Goal: Task Accomplishment & Management: Complete application form

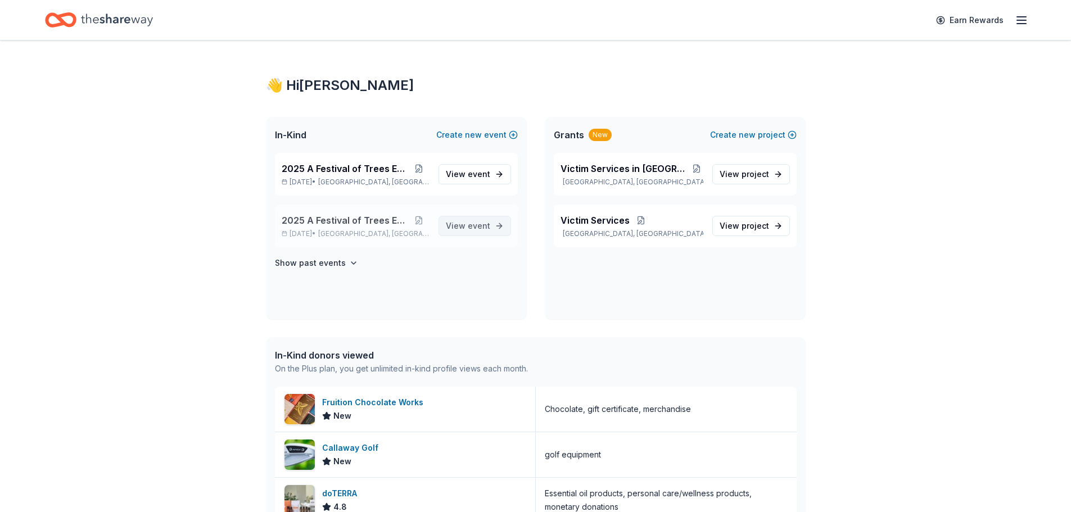
click at [461, 227] on span "View event" at bounding box center [468, 225] width 44 height 13
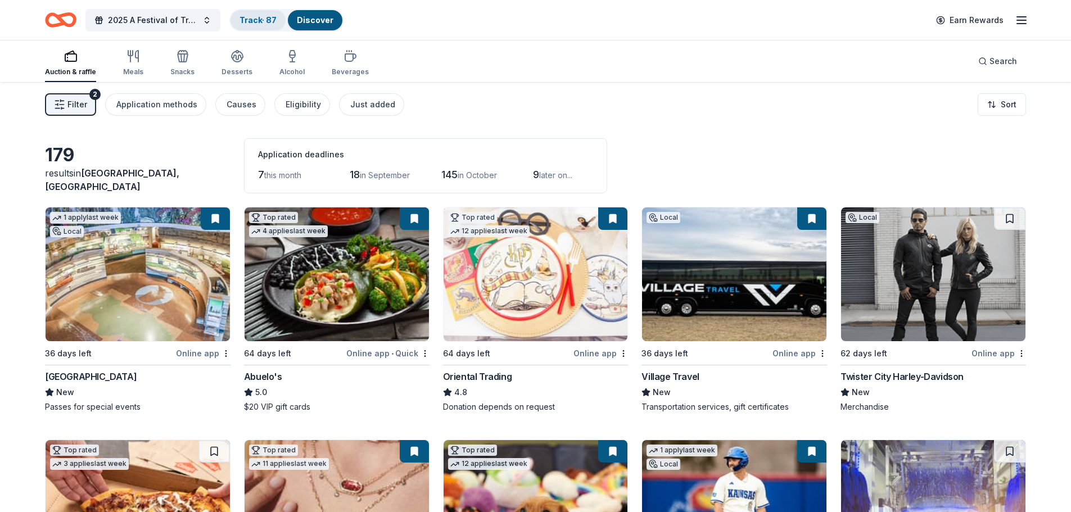
click at [255, 17] on link "Track · 87" at bounding box center [257, 20] width 37 height 10
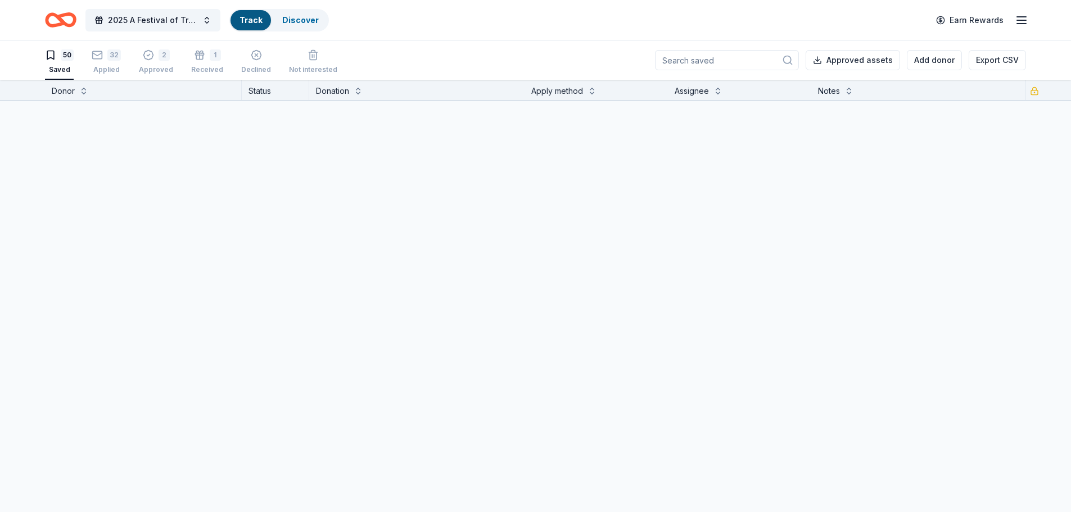
scroll to position [1, 0]
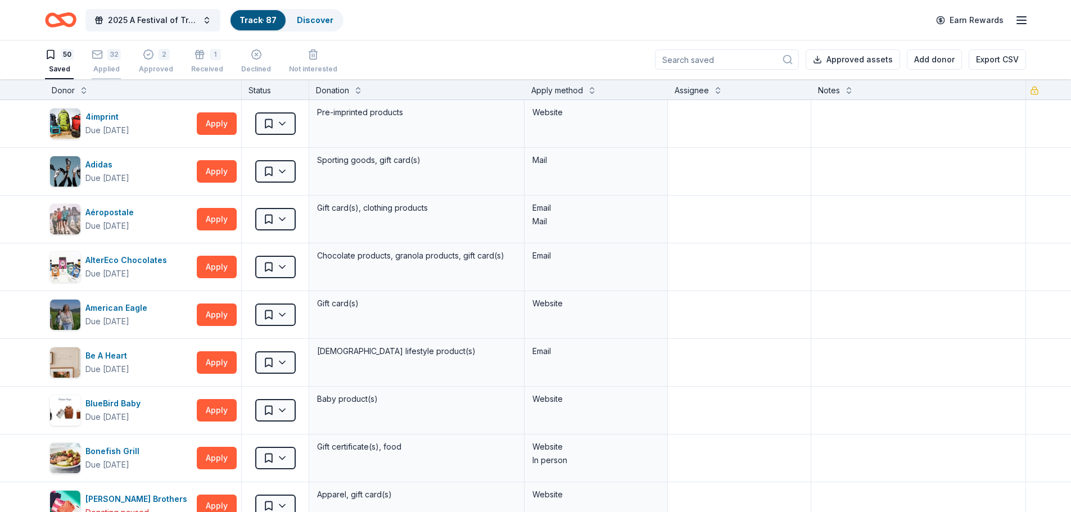
click at [109, 54] on div "32" at bounding box center [113, 54] width 13 height 11
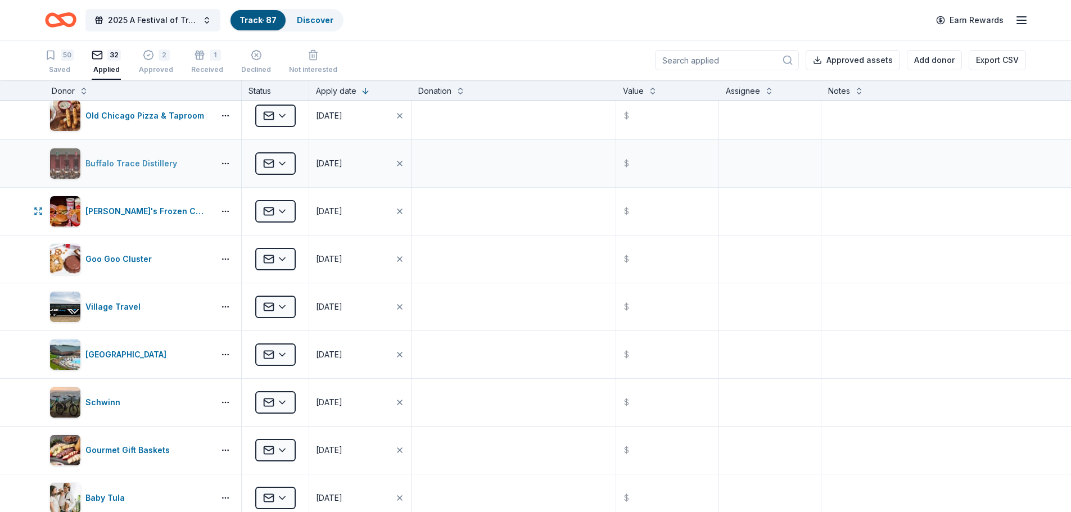
scroll to position [112, 0]
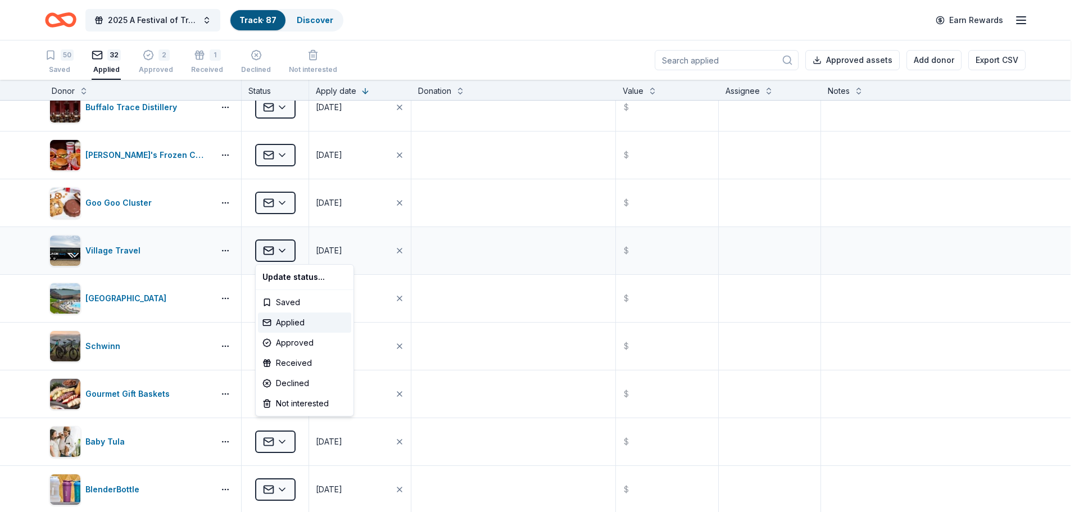
click at [286, 251] on html "2025 A Festival of Trees Event Track · 87 Discover Earn Rewards 50 Saved 32 App…" at bounding box center [539, 256] width 1079 height 512
click at [294, 383] on div "Declined" at bounding box center [304, 383] width 93 height 20
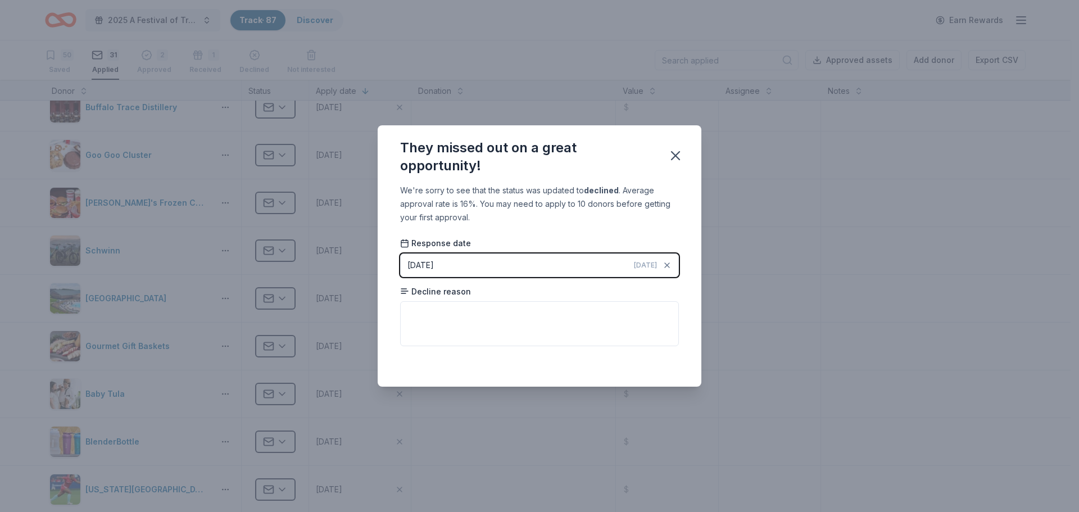
click at [430, 264] on div "08/21/2025" at bounding box center [421, 265] width 26 height 13
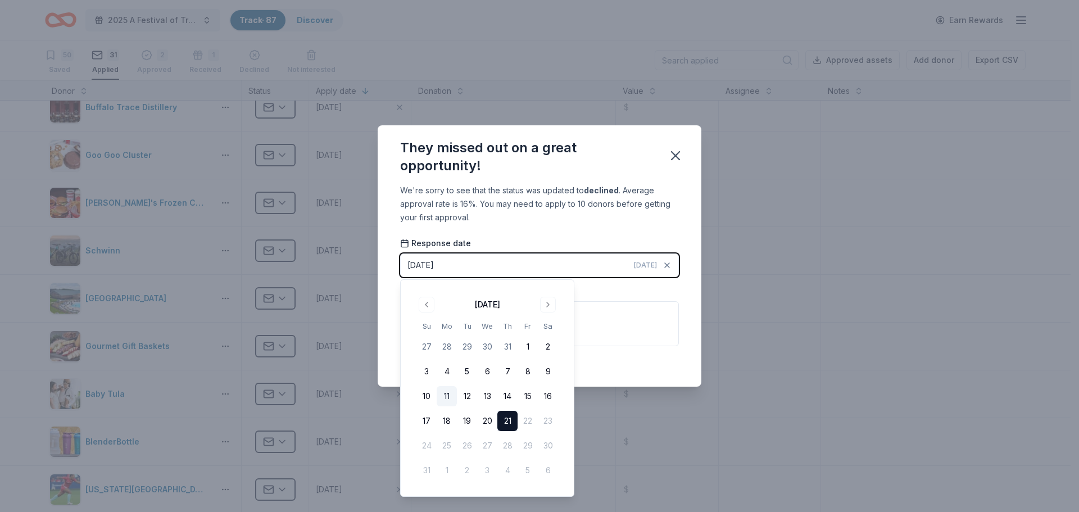
click at [445, 394] on button "11" at bounding box center [447, 396] width 20 height 20
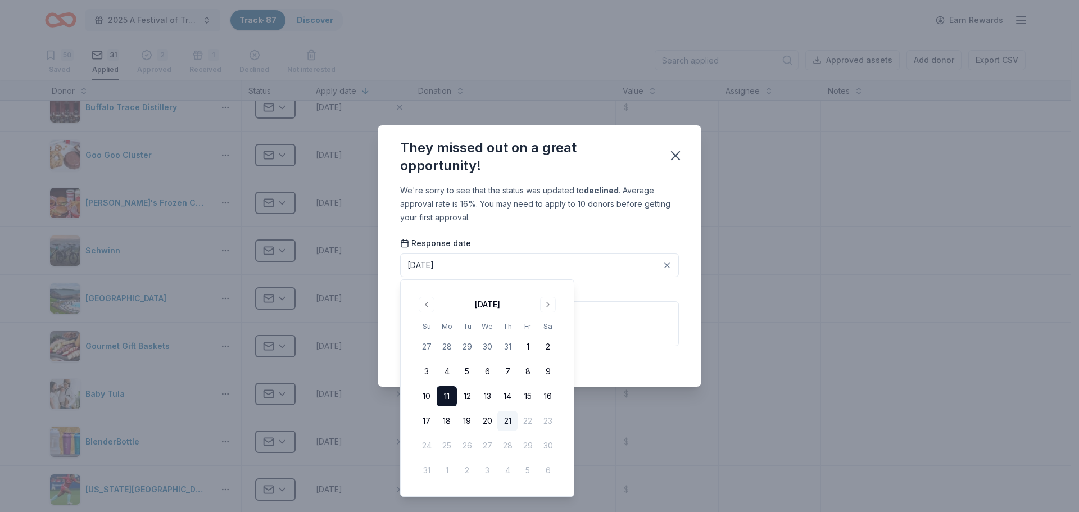
click at [629, 350] on div "We're sorry to see that the status was updated to declined . Average approval r…" at bounding box center [540, 285] width 324 height 203
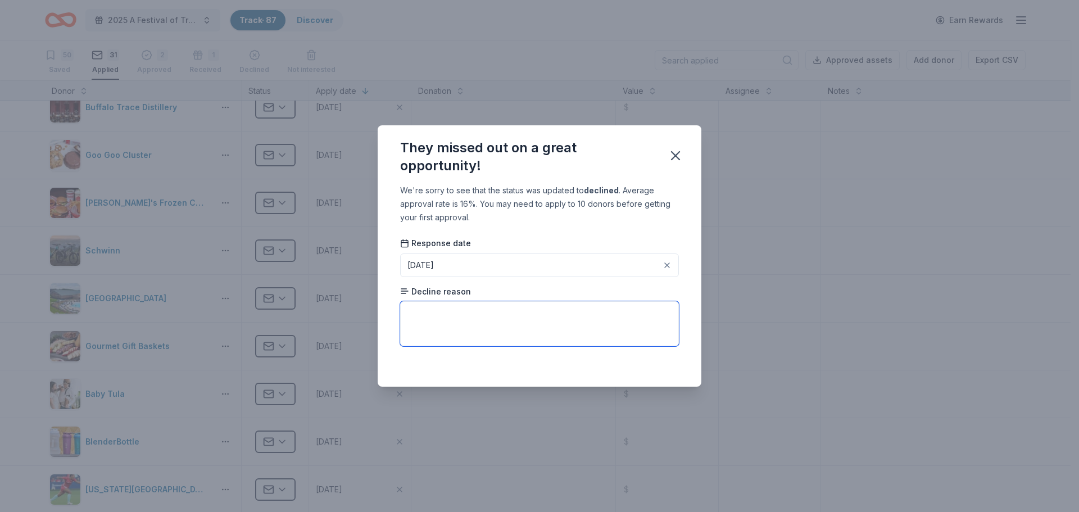
click at [415, 305] on textarea at bounding box center [539, 323] width 279 height 45
paste textarea "providing actual transportation to children to get them to educational or cultu…"
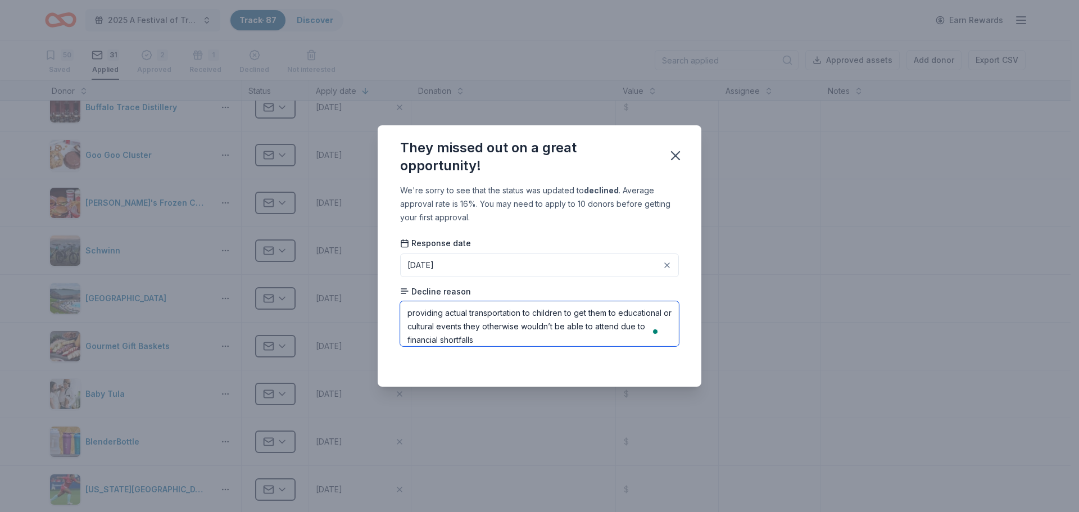
type textarea "providing actual transportation to children to get them to educational or cultu…"
click at [663, 363] on div "Saved" at bounding box center [539, 361] width 279 height 13
click at [676, 160] on icon "button" at bounding box center [676, 156] width 16 height 16
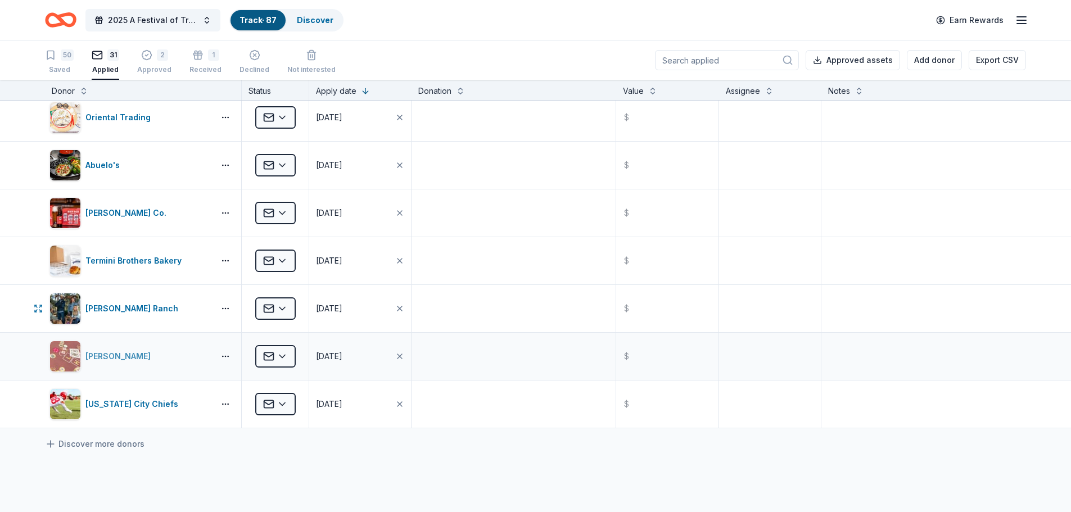
scroll to position [1181, 0]
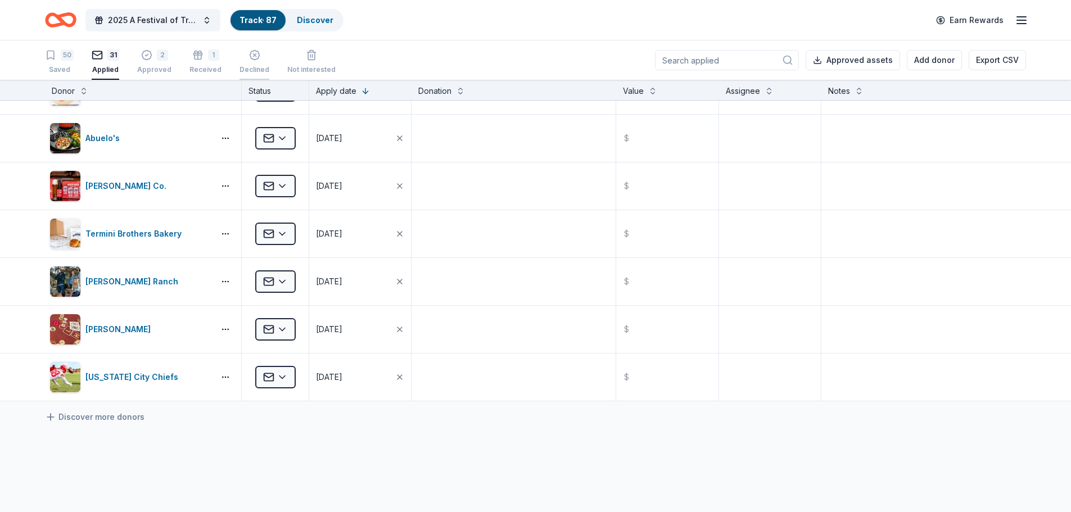
click at [245, 68] on div "Declined" at bounding box center [254, 69] width 30 height 9
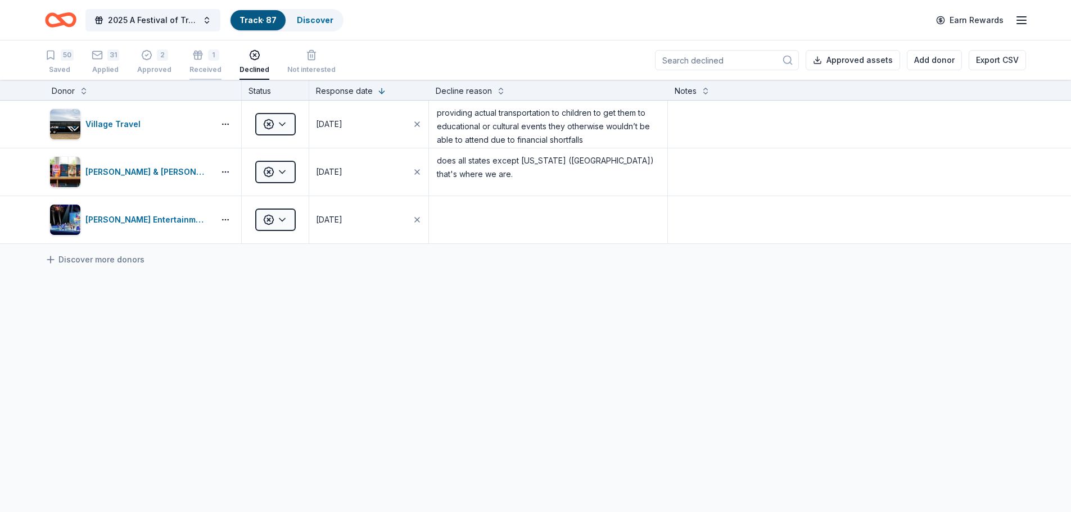
click at [206, 68] on div "Received" at bounding box center [205, 69] width 32 height 9
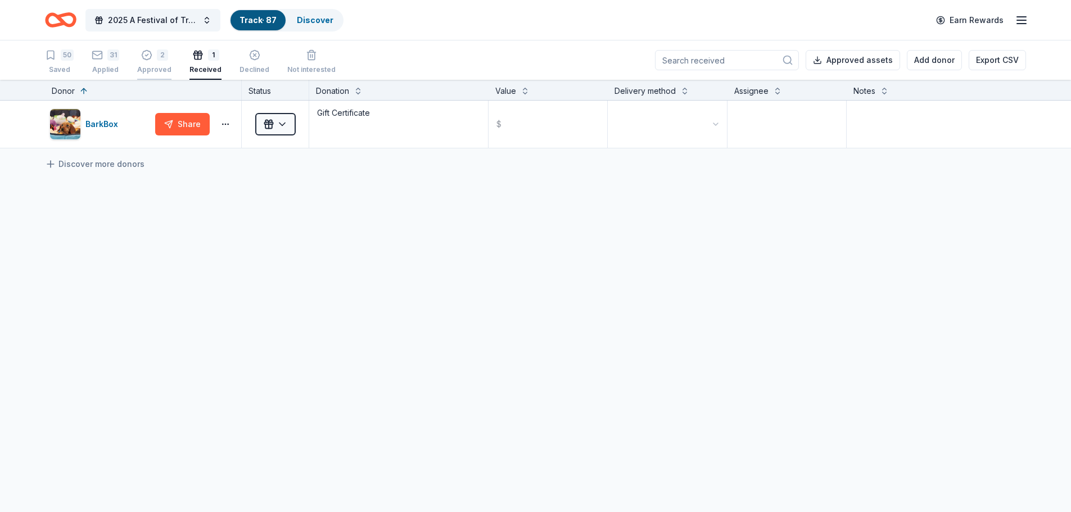
click at [158, 69] on div "Approved" at bounding box center [154, 69] width 34 height 9
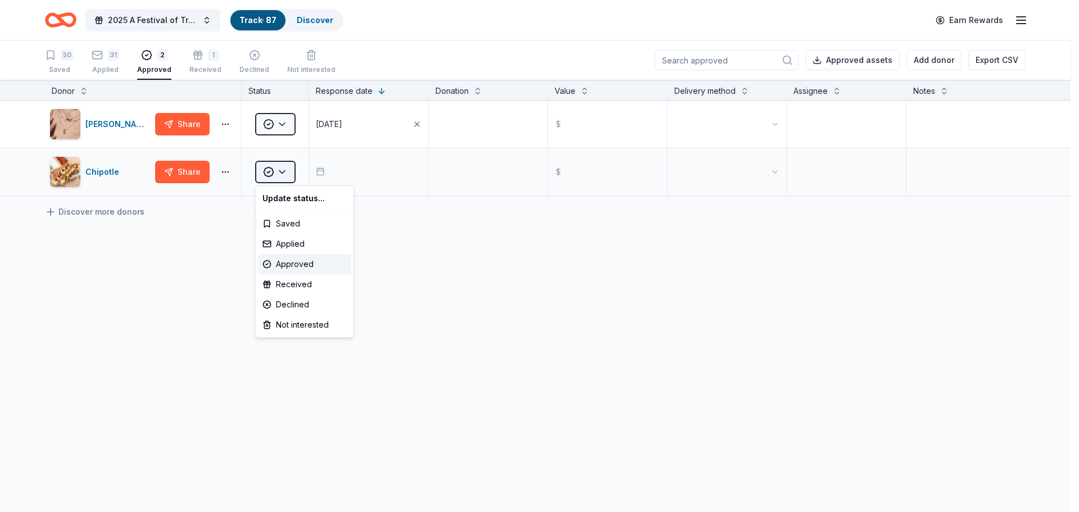
click at [285, 173] on html "2025 A Festival of Trees Event Track · 87 Discover Earn Rewards 50 Saved 31 App…" at bounding box center [539, 256] width 1079 height 512
click at [293, 283] on div "Received" at bounding box center [304, 284] width 93 height 20
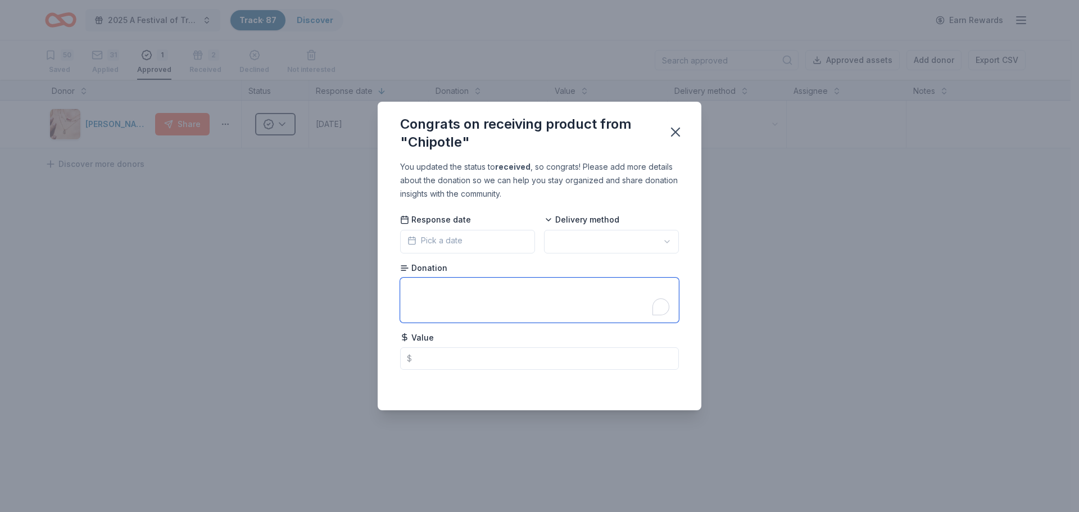
click at [462, 303] on textarea "To enrich screen reader interactions, please activate Accessibility in Grammarl…" at bounding box center [539, 300] width 279 height 45
type textarea "Two dinners gift cards; chips and queso gift card"
click at [677, 132] on icon "button" at bounding box center [676, 132] width 16 height 16
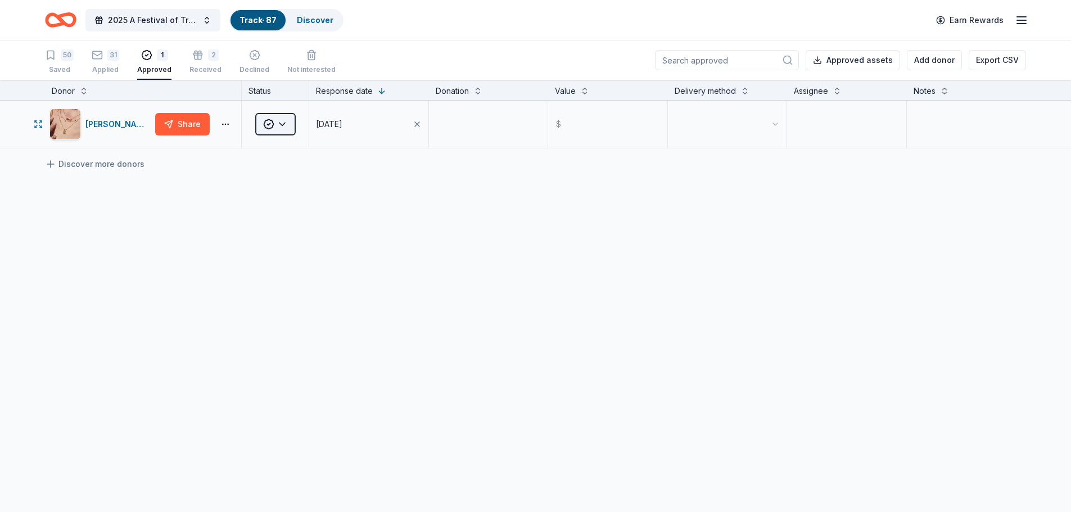
click at [286, 124] on html "2025 A Festival of Trees Event Track · 87 Discover Earn Rewards 50 Saved 31 App…" at bounding box center [535, 256] width 1071 height 512
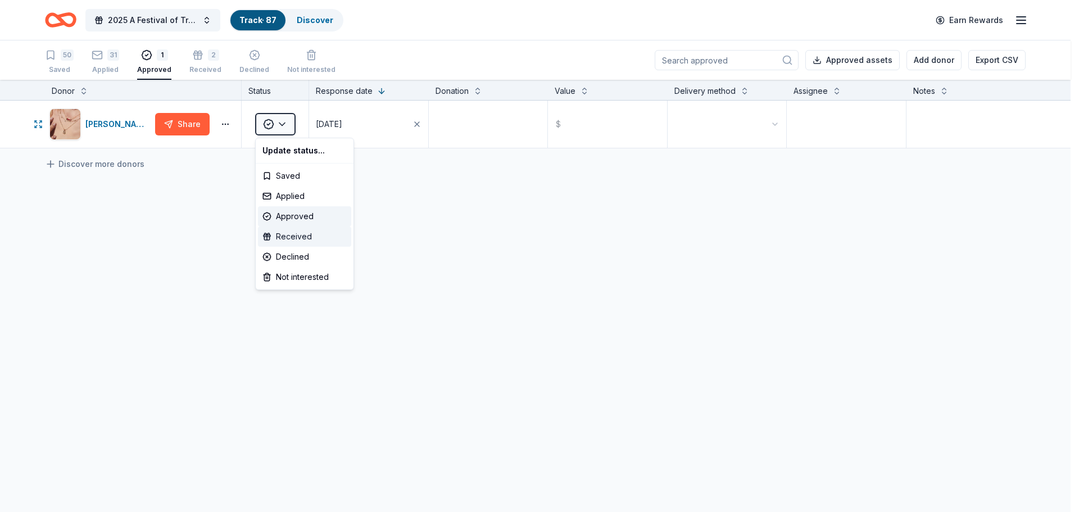
click at [284, 234] on div "Received" at bounding box center [304, 237] width 93 height 20
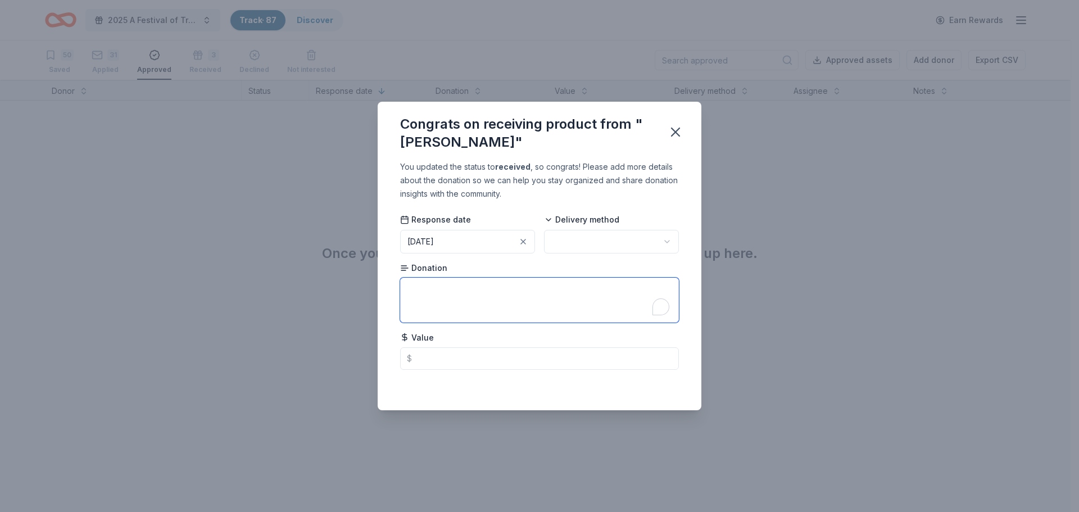
click at [415, 295] on textarea "To enrich screen reader interactions, please activate Accessibility in Grammarl…" at bounding box center [539, 300] width 279 height 45
paste textarea "Ari gift set in RHD/Ivory valued at $95"
type textarea "Ari gift set in RHD/Ivory valued at $95"
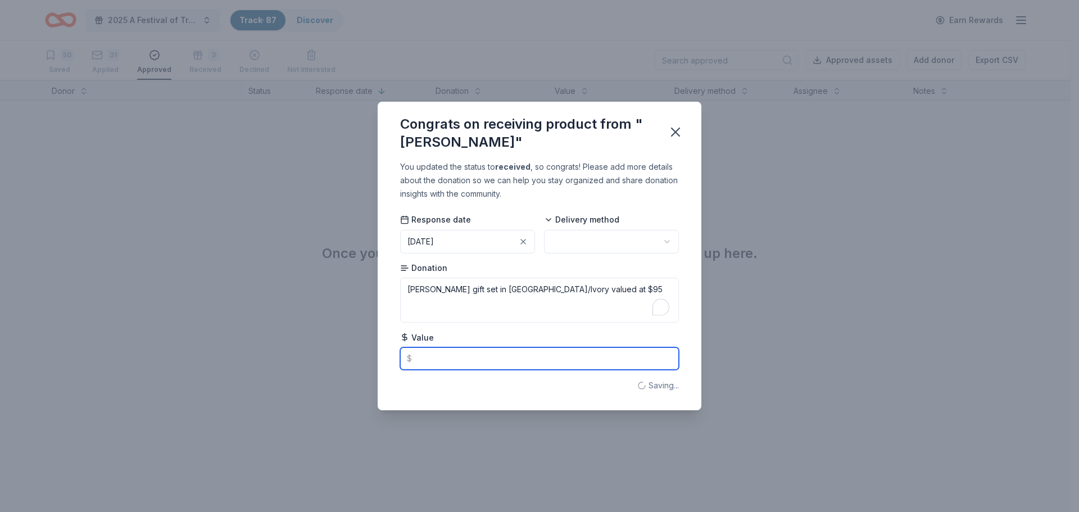
click at [426, 358] on input "text" at bounding box center [539, 358] width 279 height 22
type input "95.00"
click at [677, 132] on icon "button" at bounding box center [676, 132] width 16 height 16
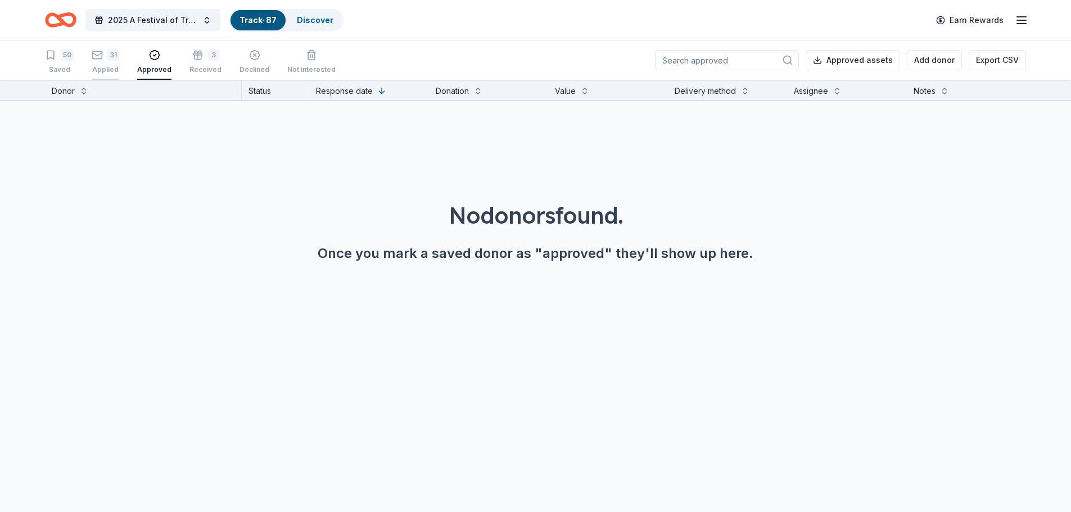
click at [115, 67] on div "Applied" at bounding box center [106, 69] width 28 height 9
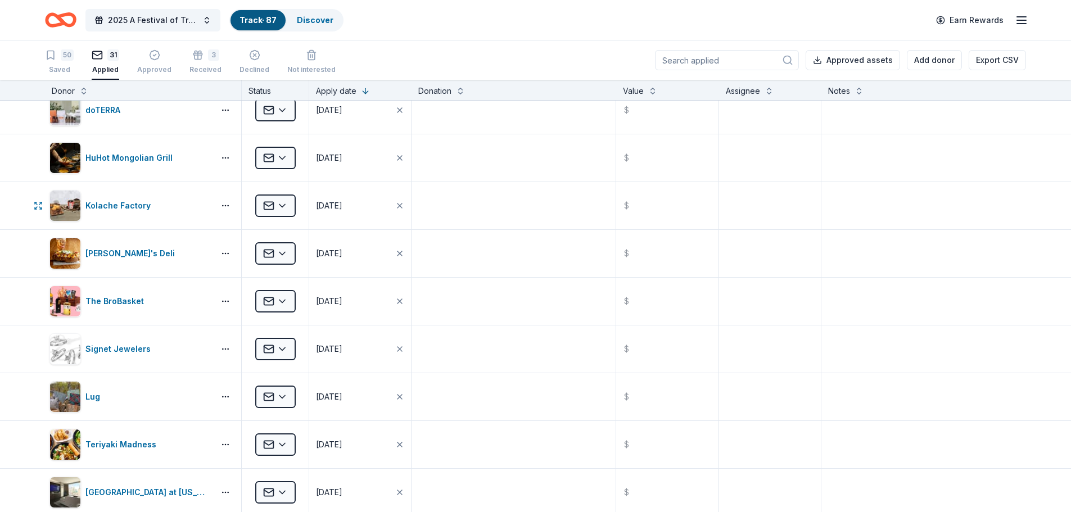
scroll to position [787, 0]
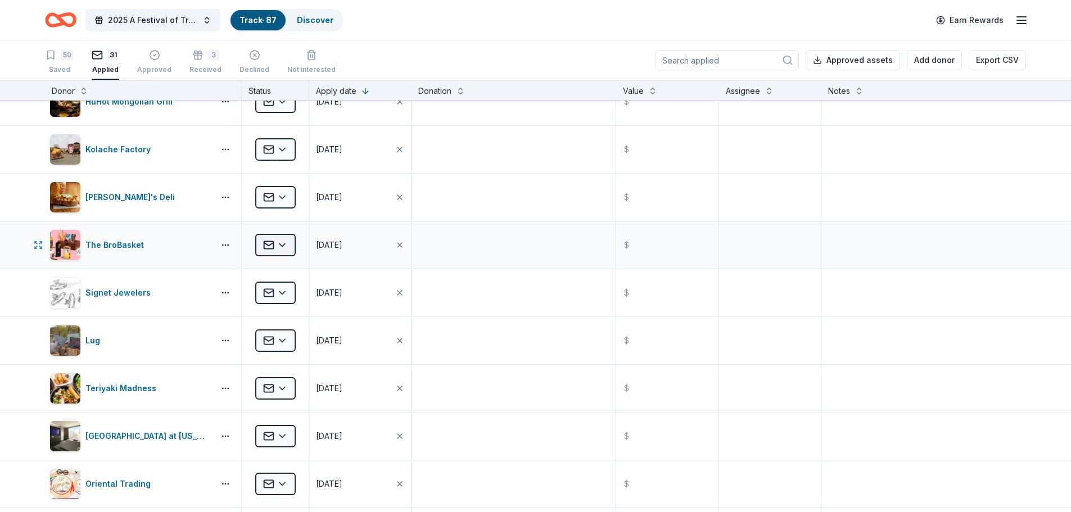
click at [287, 243] on html "2025 A Festival of Trees Event Track · 87 Discover Earn Rewards 50 Saved 31 App…" at bounding box center [535, 256] width 1071 height 512
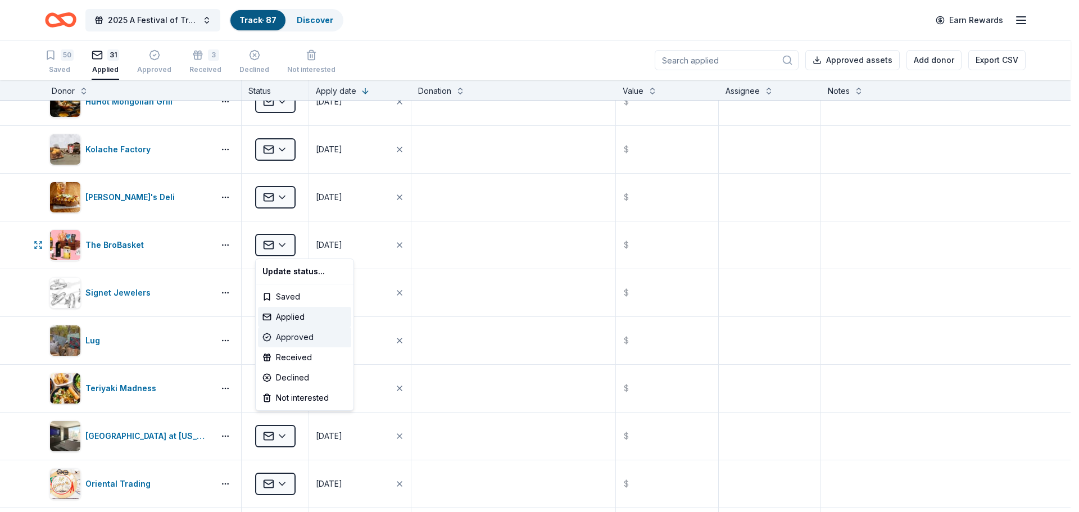
click at [291, 340] on div "Approved" at bounding box center [304, 337] width 93 height 20
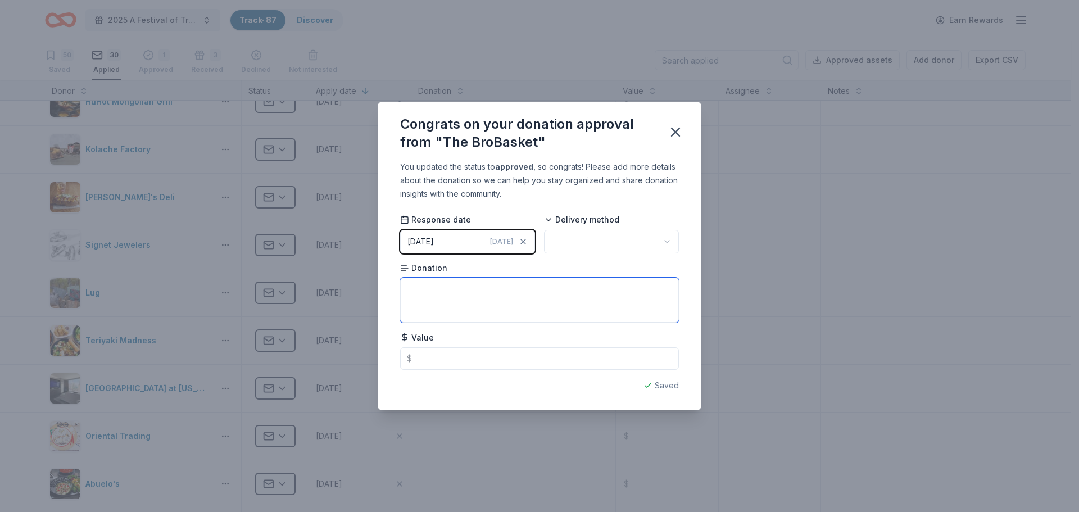
click at [407, 292] on textarea at bounding box center [539, 300] width 279 height 45
type textarea "35% off"
click at [676, 125] on icon "button" at bounding box center [676, 132] width 16 height 16
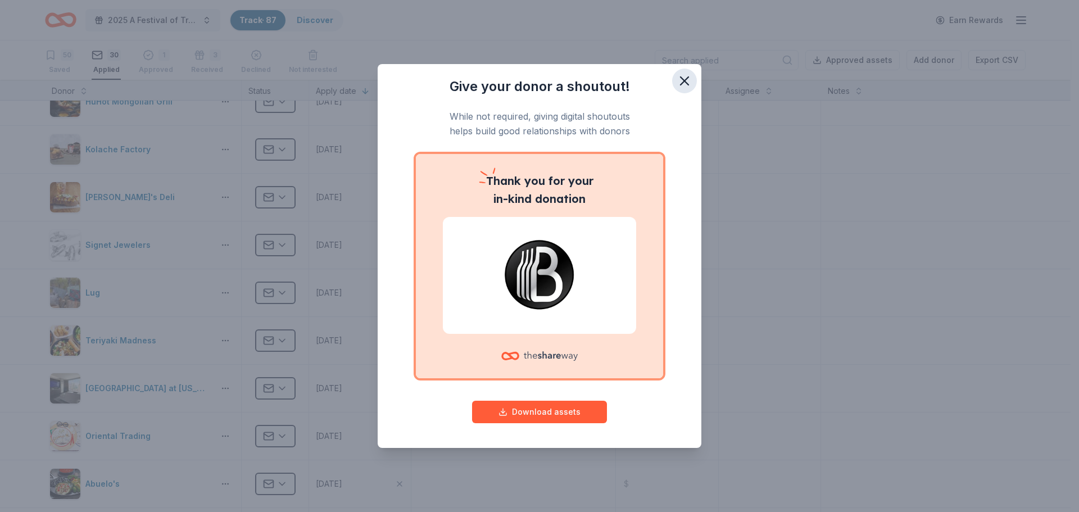
click at [685, 82] on icon "button" at bounding box center [685, 81] width 8 height 8
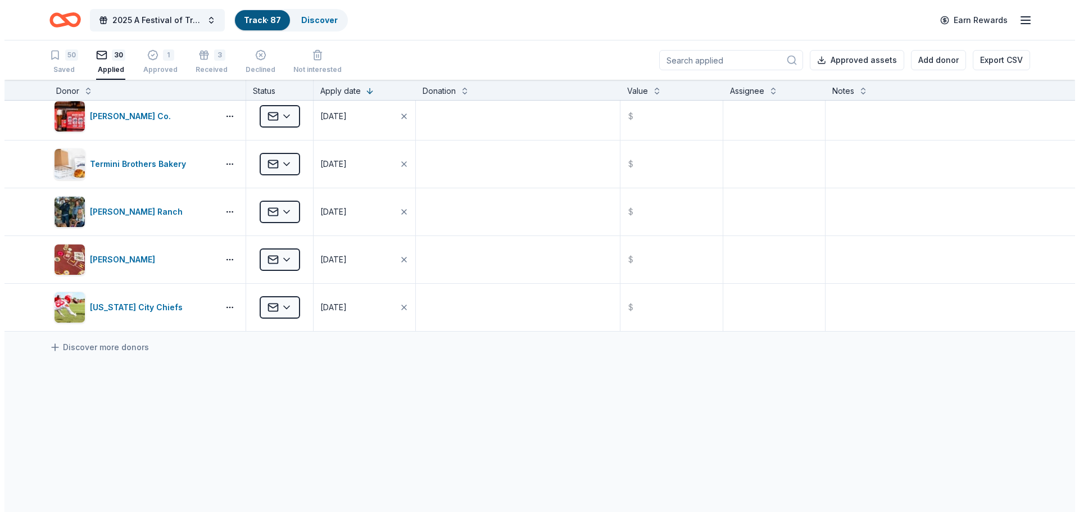
scroll to position [1233, 0]
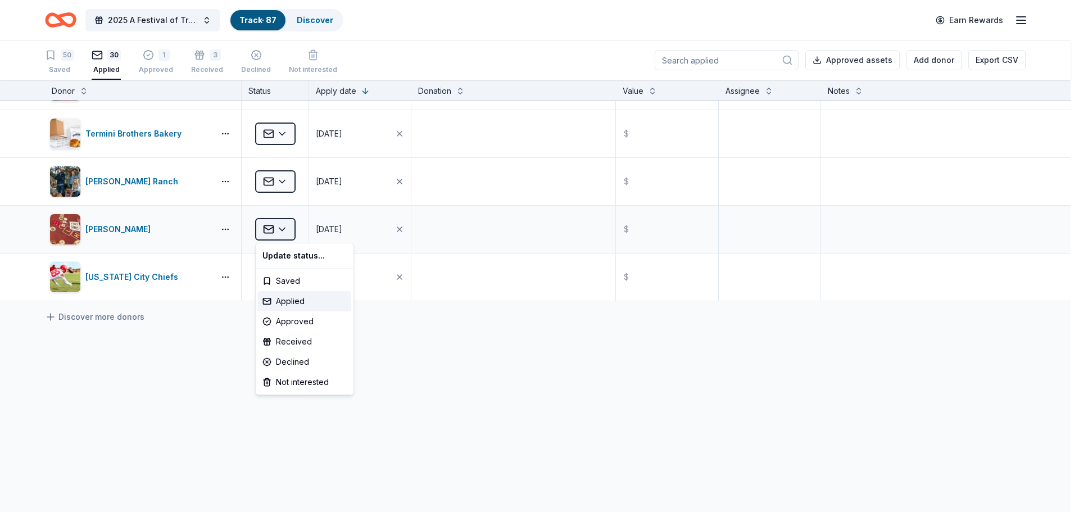
click at [283, 228] on html "2025 A Festival of Trees Event Track · 87 Discover Earn Rewards 50 Saved 30 App…" at bounding box center [539, 256] width 1079 height 512
click at [287, 319] on div "Approved" at bounding box center [304, 321] width 93 height 20
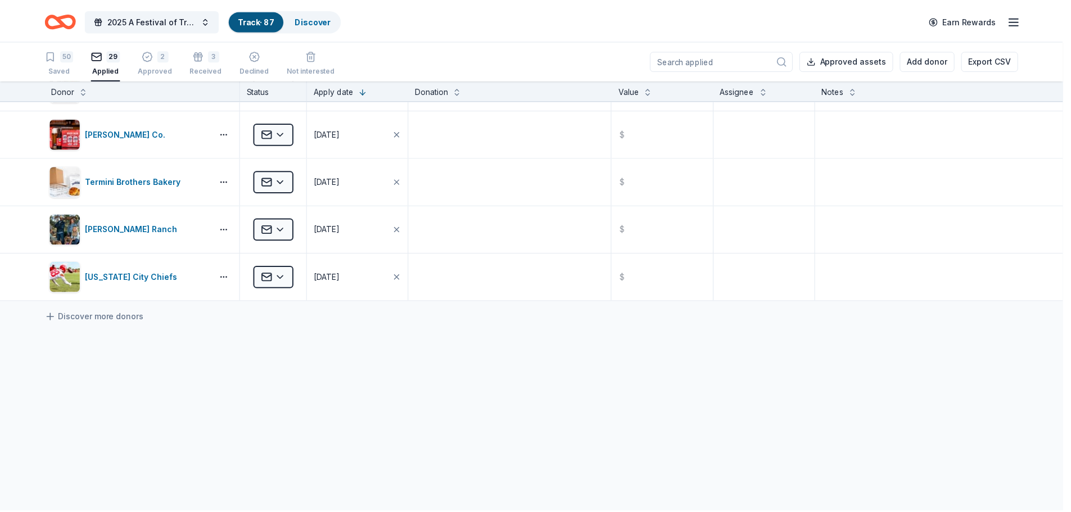
scroll to position [1185, 0]
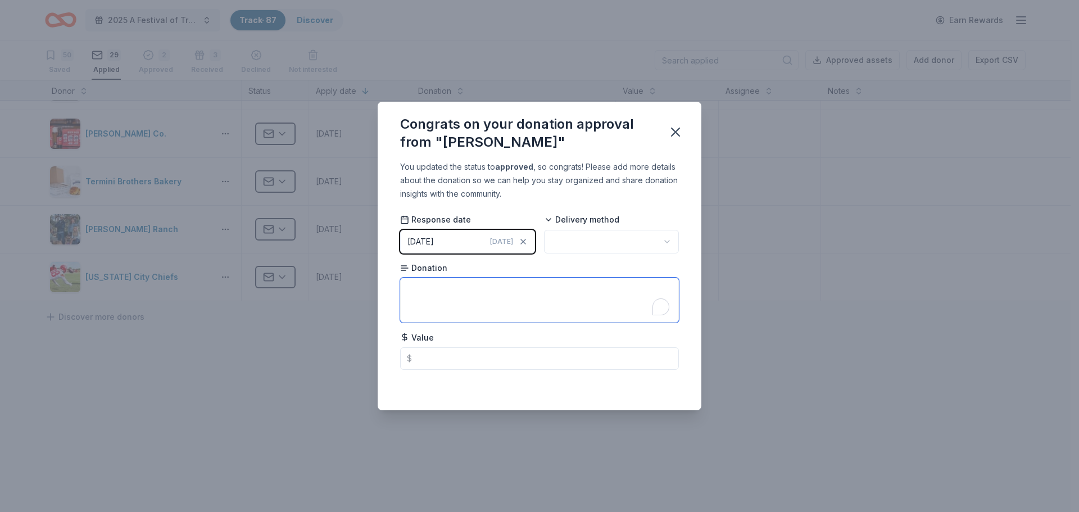
click at [419, 308] on textarea "To enrich screen reader interactions, please activate Accessibility in Grammarl…" at bounding box center [539, 300] width 279 height 45
type textarea "One Nights stay, $100 Boyd Play and Dinner for two at Woodfire Grille"
click at [677, 126] on icon "button" at bounding box center [676, 132] width 16 height 16
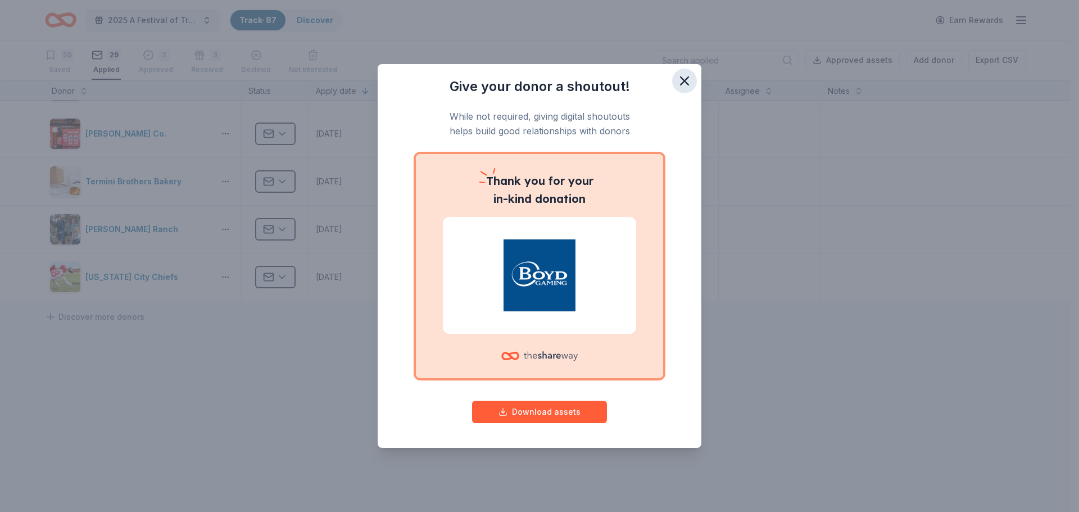
click at [682, 79] on icon "button" at bounding box center [685, 81] width 16 height 16
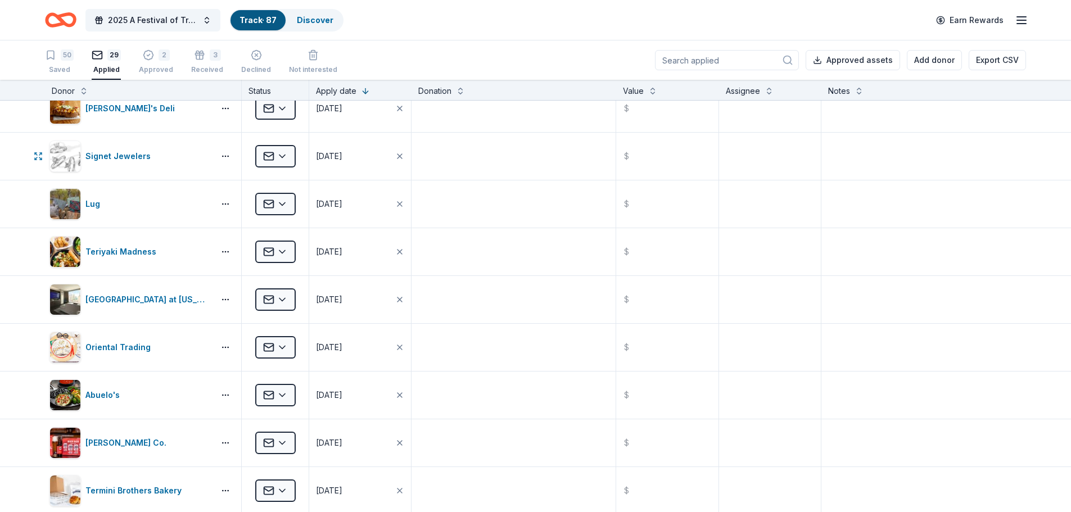
scroll to position [900, 0]
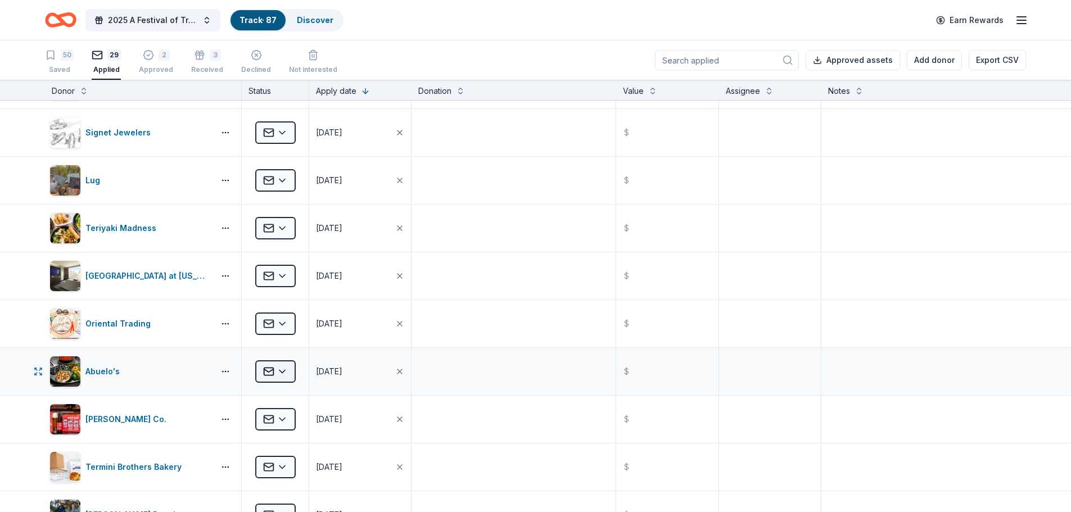
click at [278, 370] on html "2025 A Festival of Trees Event Track · 87 Discover Earn Rewards 50 Saved 29 App…" at bounding box center [535, 256] width 1071 height 512
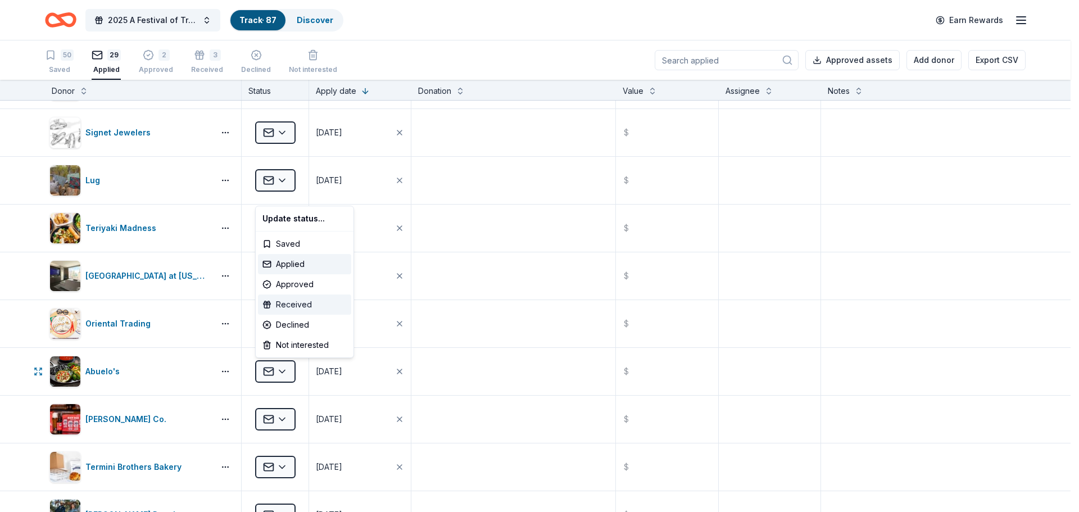
click at [281, 305] on div "Received" at bounding box center [304, 305] width 93 height 20
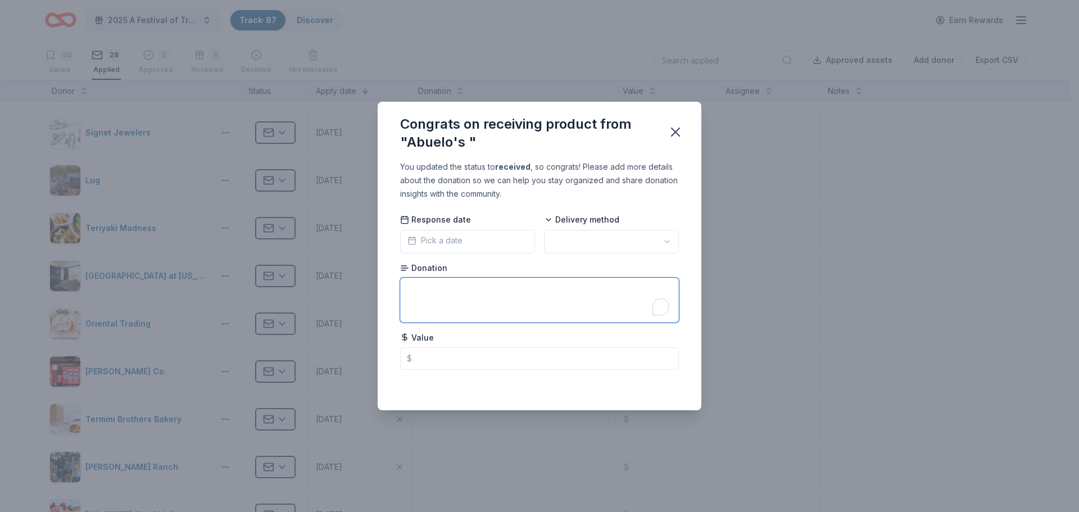
click at [432, 296] on textarea "To enrich screen reader interactions, please activate Accessibility in Grammarl…" at bounding box center [539, 300] width 279 height 45
type textarea "gift card"
click at [442, 359] on input "text" at bounding box center [539, 358] width 279 height 22
type input "20.00"
click at [675, 132] on icon "button" at bounding box center [676, 132] width 8 height 8
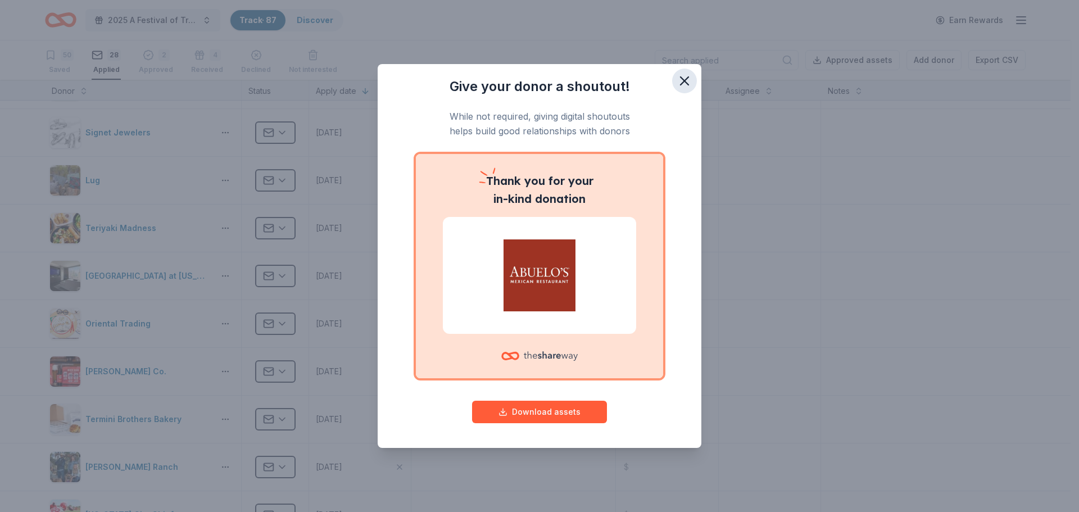
click at [687, 80] on icon "button" at bounding box center [685, 81] width 16 height 16
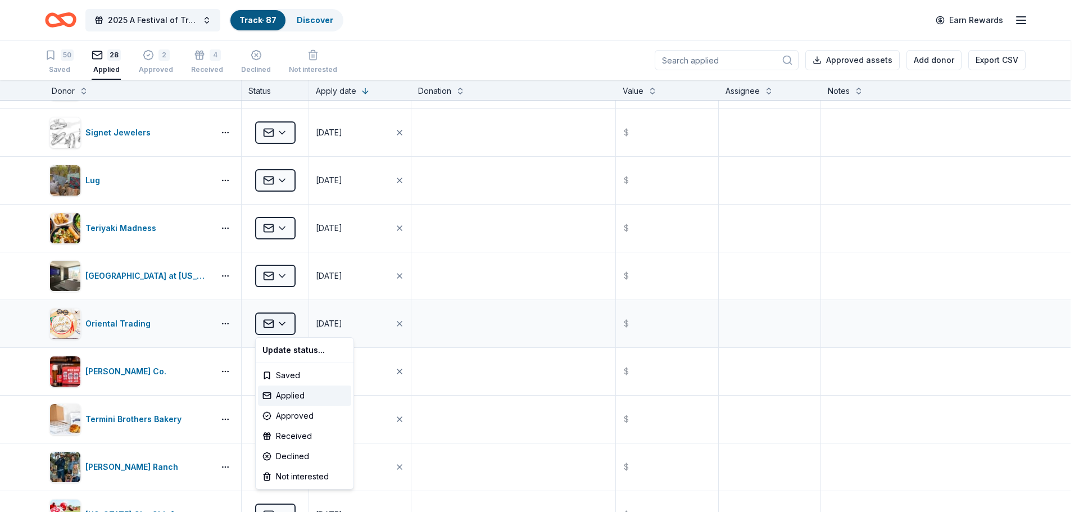
click at [286, 322] on html "2025 A Festival of Trees Event Track · 87 Discover Earn Rewards 50 Saved 28 App…" at bounding box center [539, 256] width 1079 height 512
click at [292, 437] on div "Received" at bounding box center [304, 436] width 93 height 20
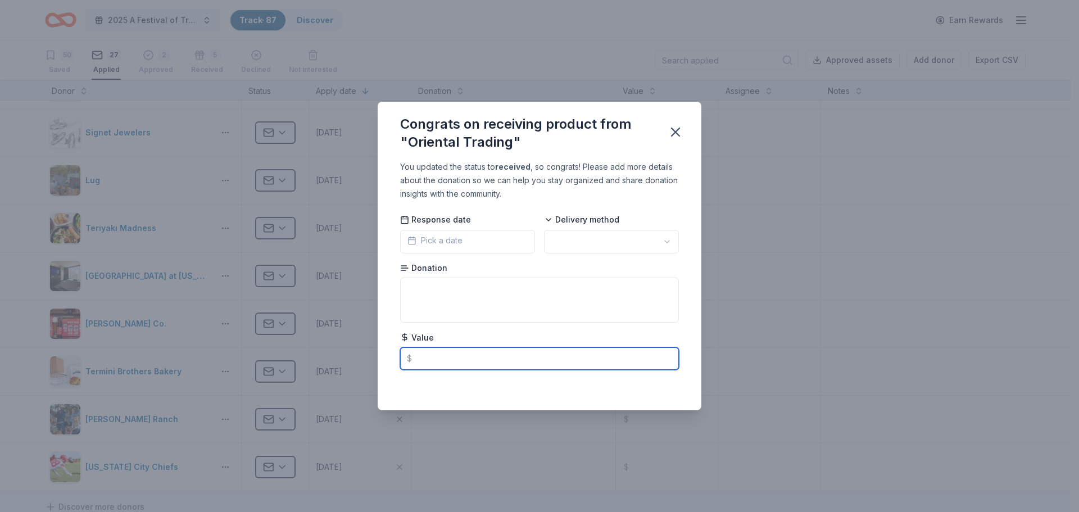
click at [420, 364] on input "text" at bounding box center [539, 358] width 279 height 22
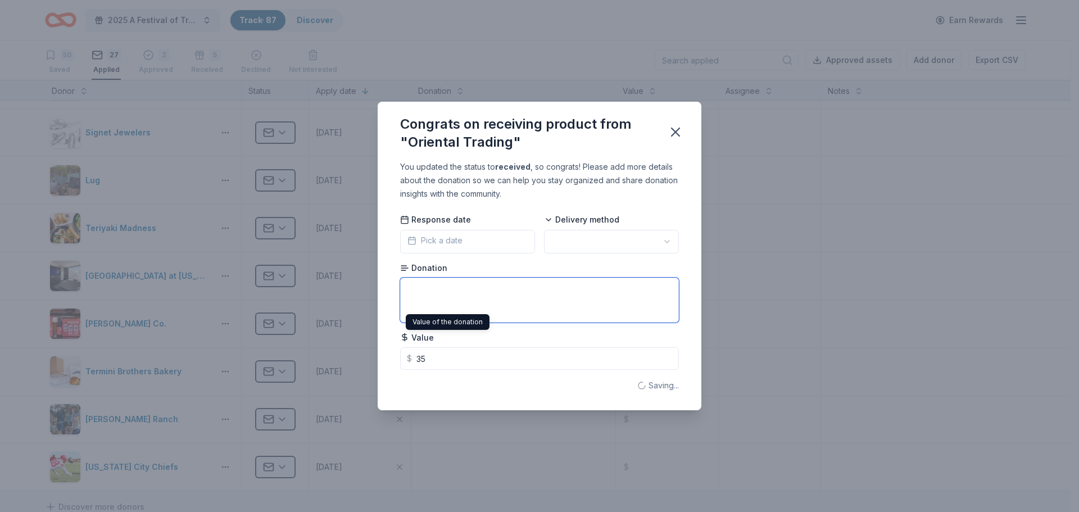
click at [423, 287] on textarea at bounding box center [539, 300] width 279 height 45
type input "35.00"
type textarea "Gift Certificate"
click at [676, 132] on icon "button" at bounding box center [676, 132] width 8 height 8
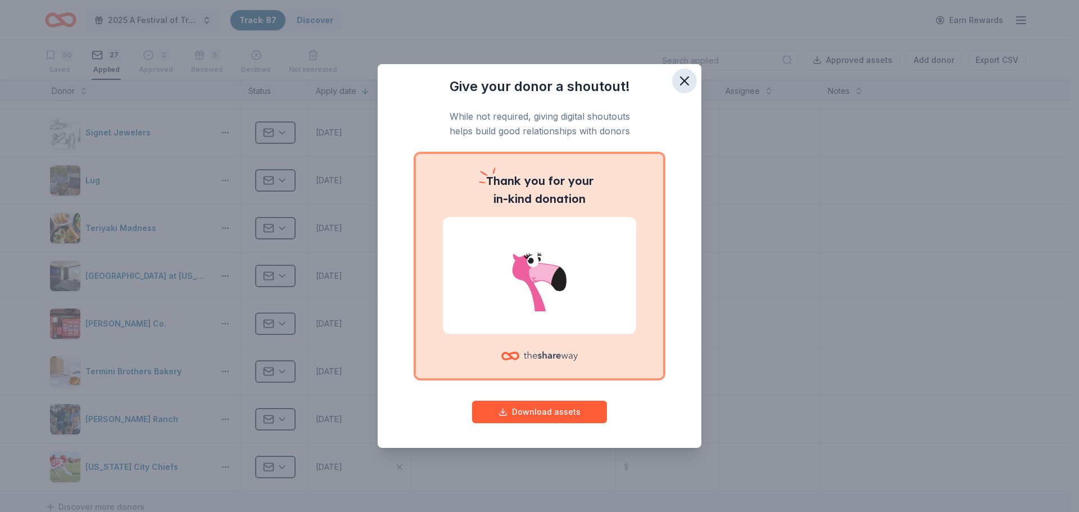
click at [690, 83] on icon "button" at bounding box center [685, 81] width 16 height 16
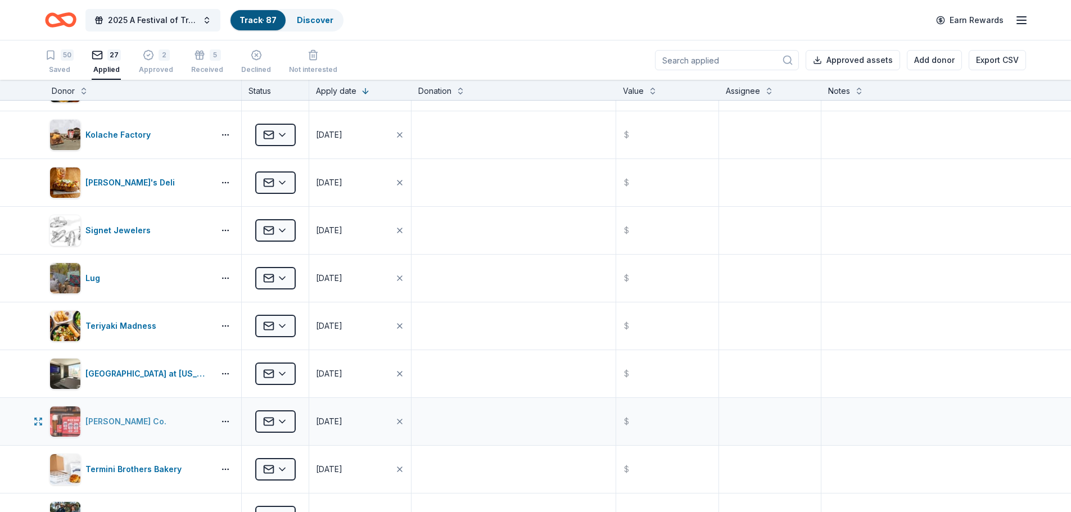
scroll to position [731, 0]
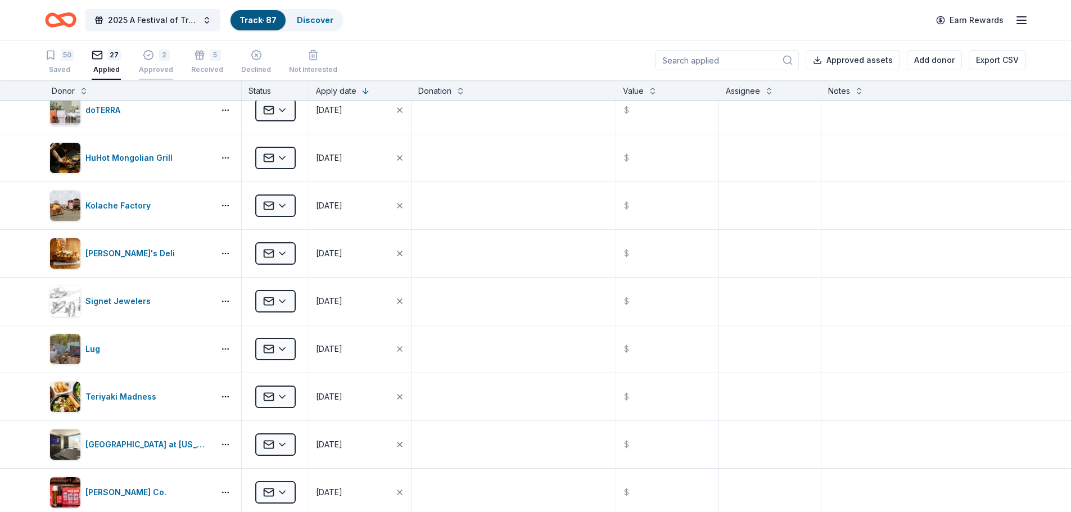
click at [161, 61] on div "2 Approved" at bounding box center [156, 56] width 34 height 25
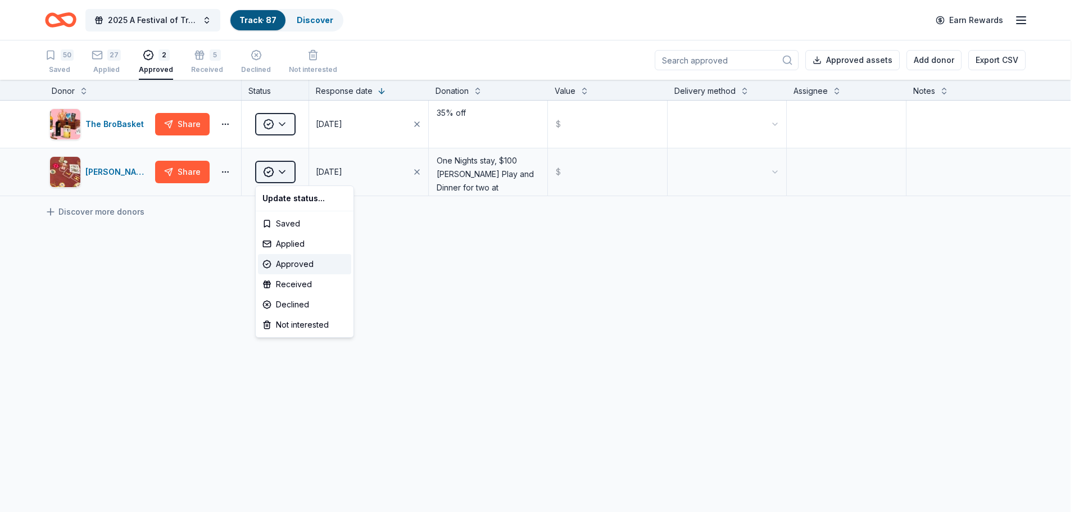
click at [283, 172] on html "2025 A Festival of Trees Event Track · 87 Discover Earn Rewards 50 Saved 27 App…" at bounding box center [539, 256] width 1079 height 512
click at [283, 281] on div "Received" at bounding box center [304, 284] width 93 height 20
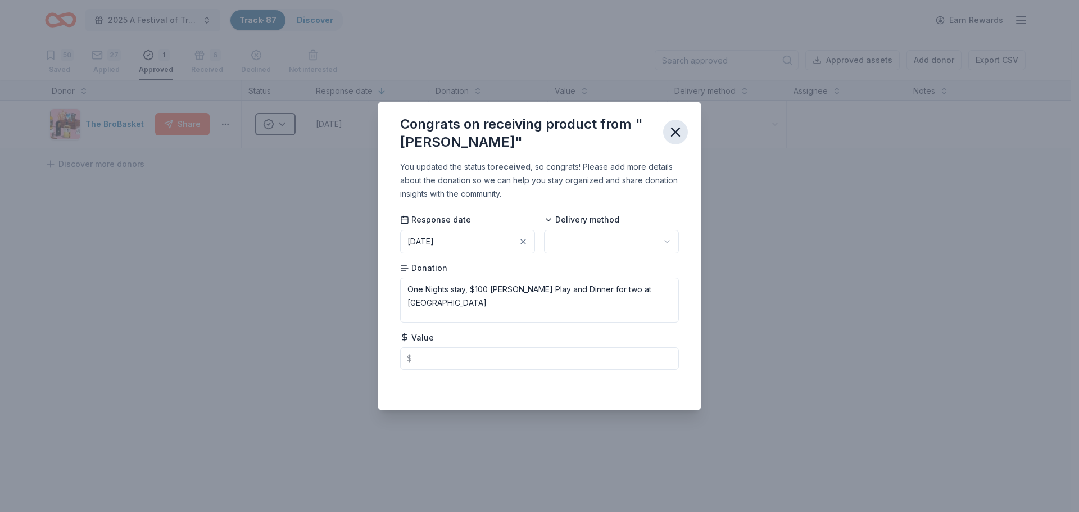
click at [680, 130] on icon "button" at bounding box center [676, 132] width 16 height 16
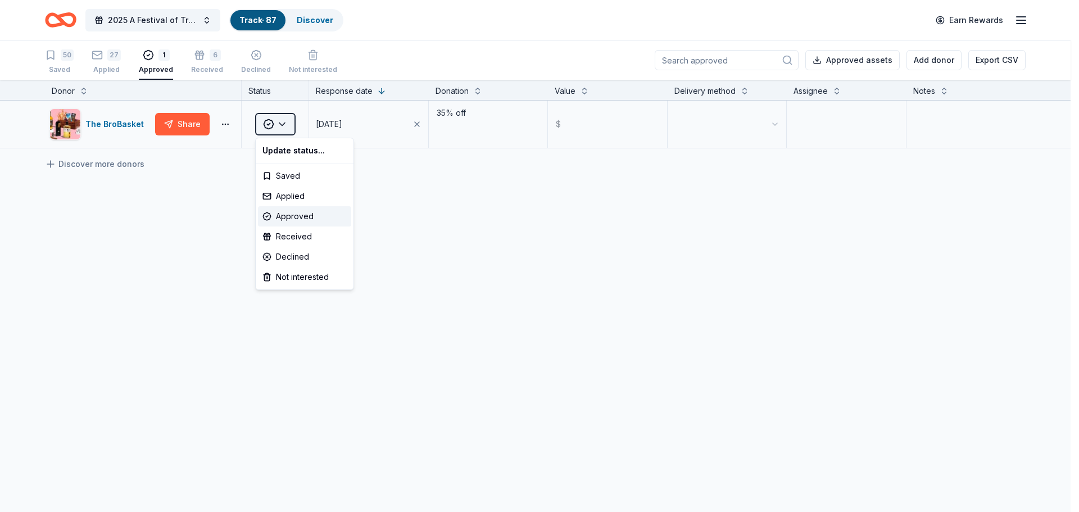
click at [282, 120] on html "2025 A Festival of Trees Event Track · 87 Discover Earn Rewards 50 Saved 27 App…" at bounding box center [539, 256] width 1079 height 512
click at [178, 247] on html "2025 A Festival of Trees Event Track · 87 Discover Earn Rewards 50 Saved 27 App…" at bounding box center [539, 256] width 1079 height 512
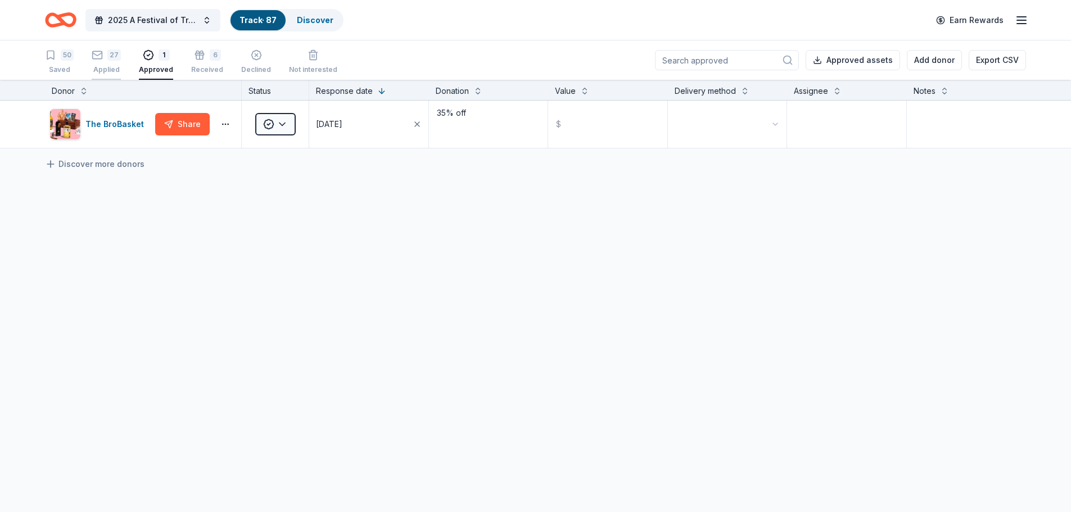
click at [109, 56] on div "27" at bounding box center [113, 54] width 13 height 11
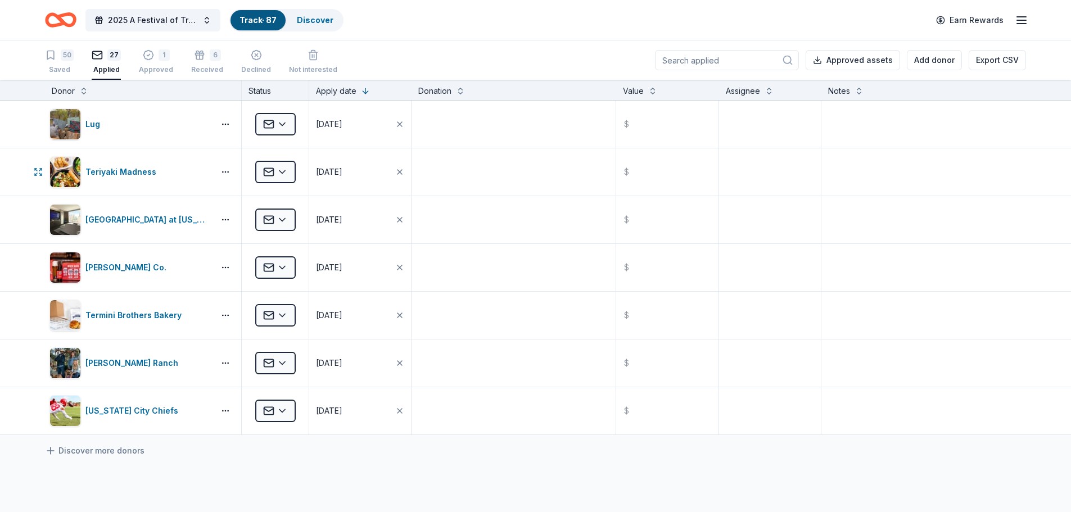
scroll to position [1012, 0]
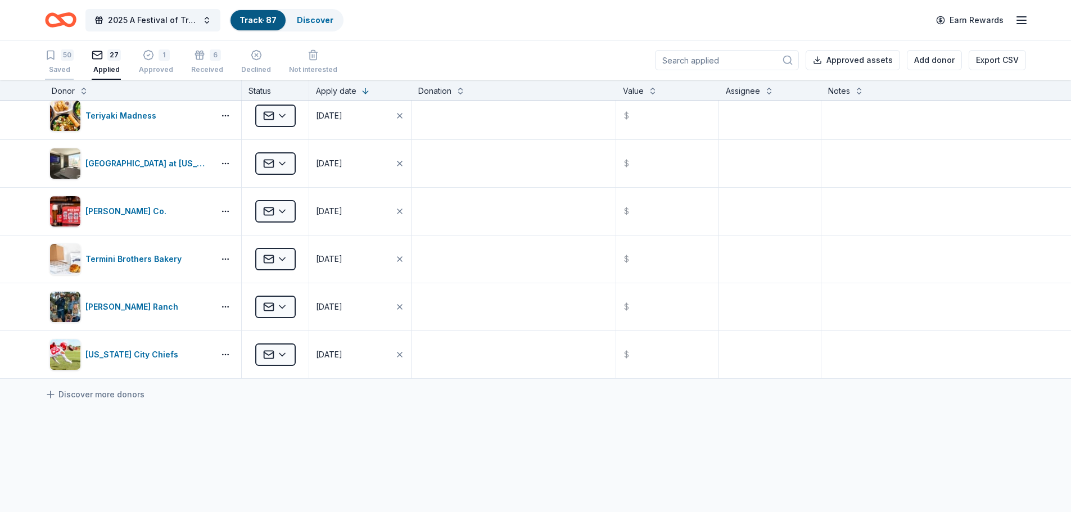
click at [67, 70] on div "Saved" at bounding box center [59, 69] width 29 height 9
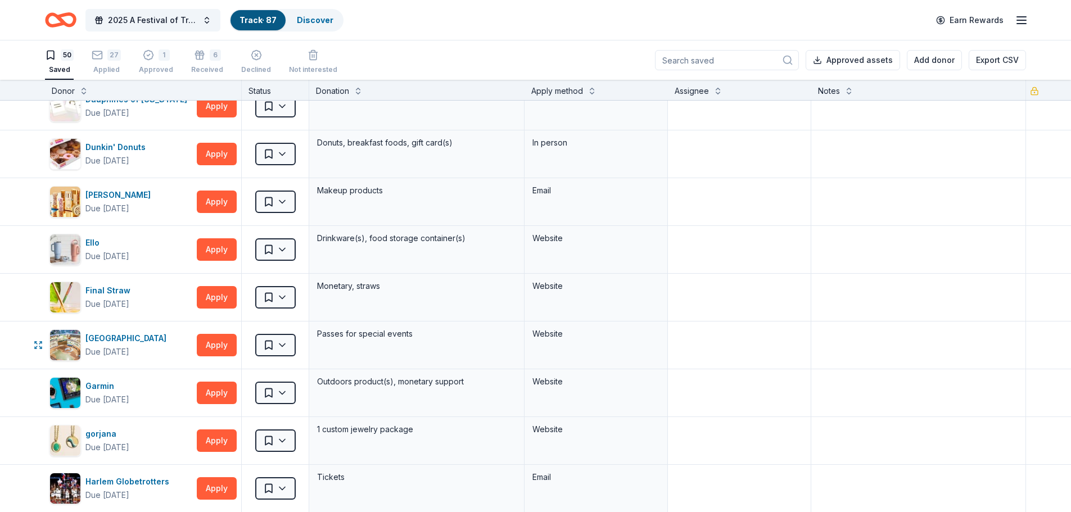
scroll to position [541, 0]
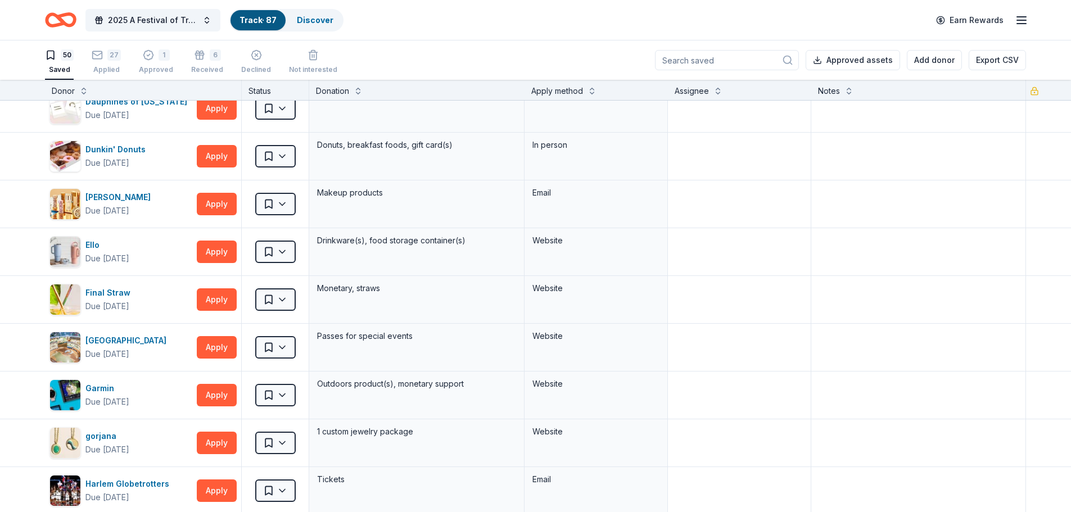
click at [55, 22] on icon "Home" at bounding box center [60, 20] width 31 height 26
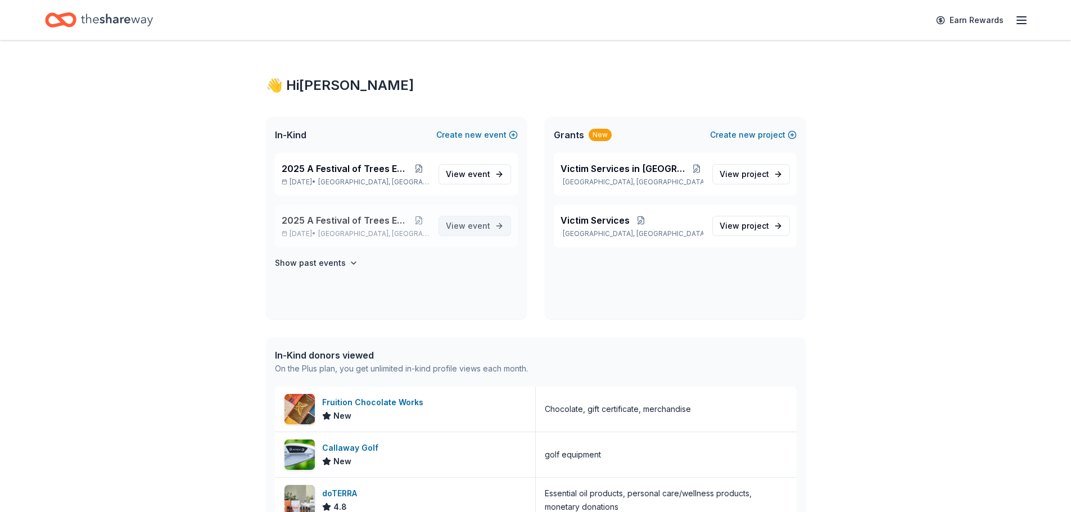
click at [478, 223] on span "event" at bounding box center [479, 226] width 22 height 10
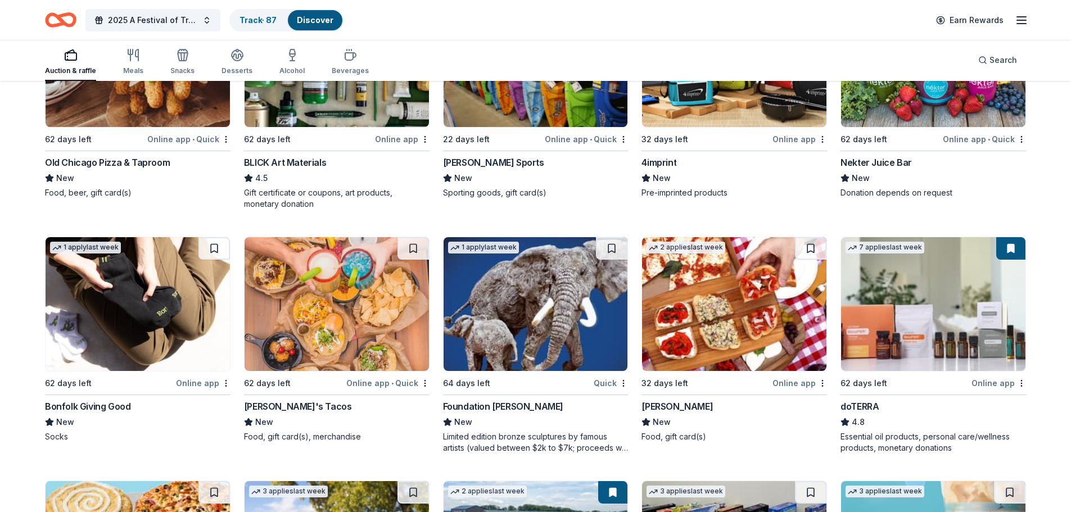
scroll to position [2400, 0]
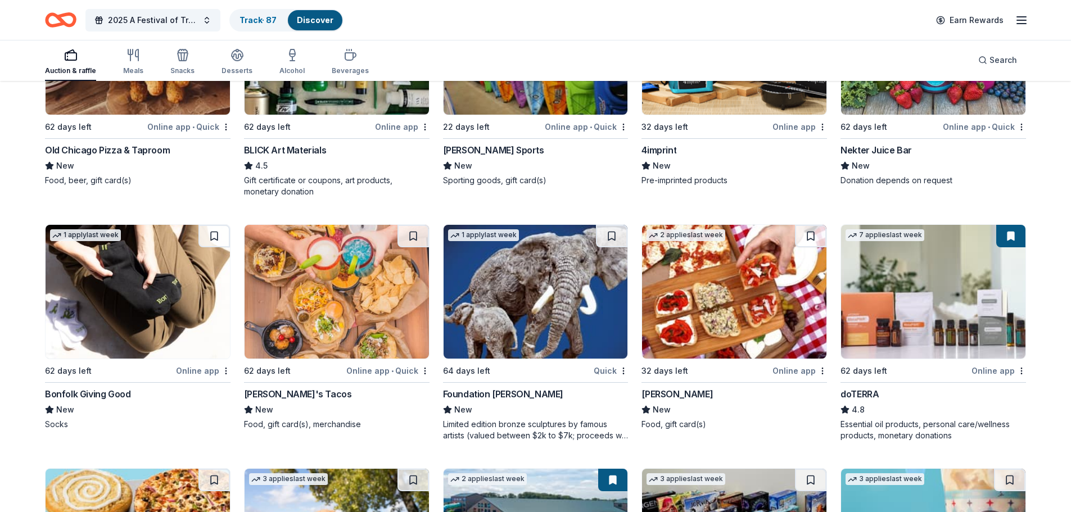
click at [515, 282] on img at bounding box center [536, 292] width 184 height 134
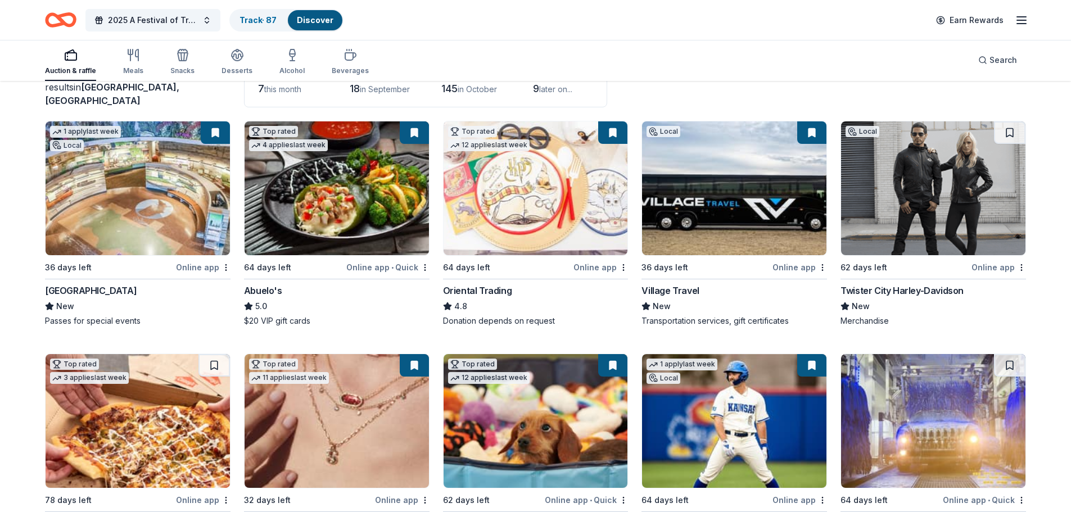
scroll to position [56, 0]
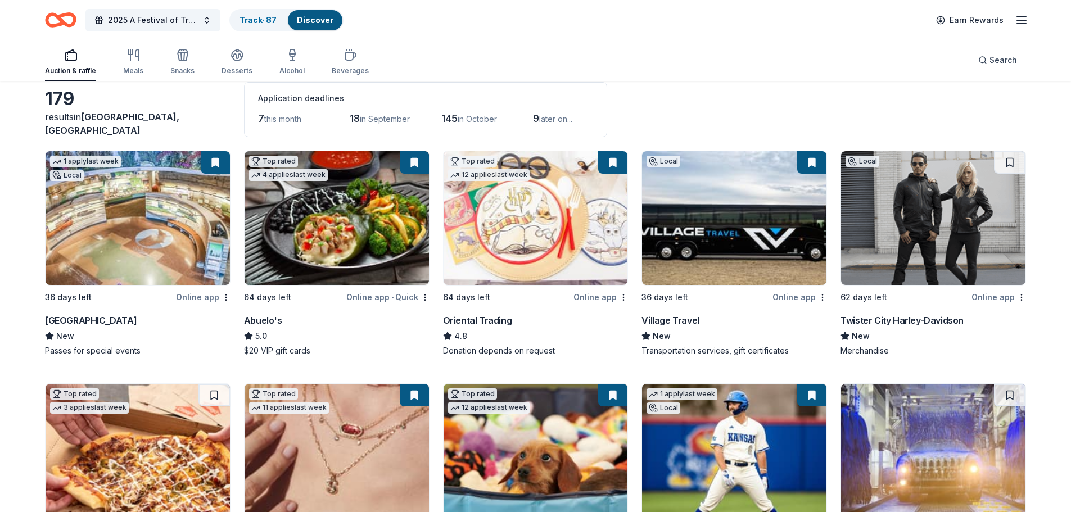
click at [149, 233] on img at bounding box center [138, 218] width 184 height 134
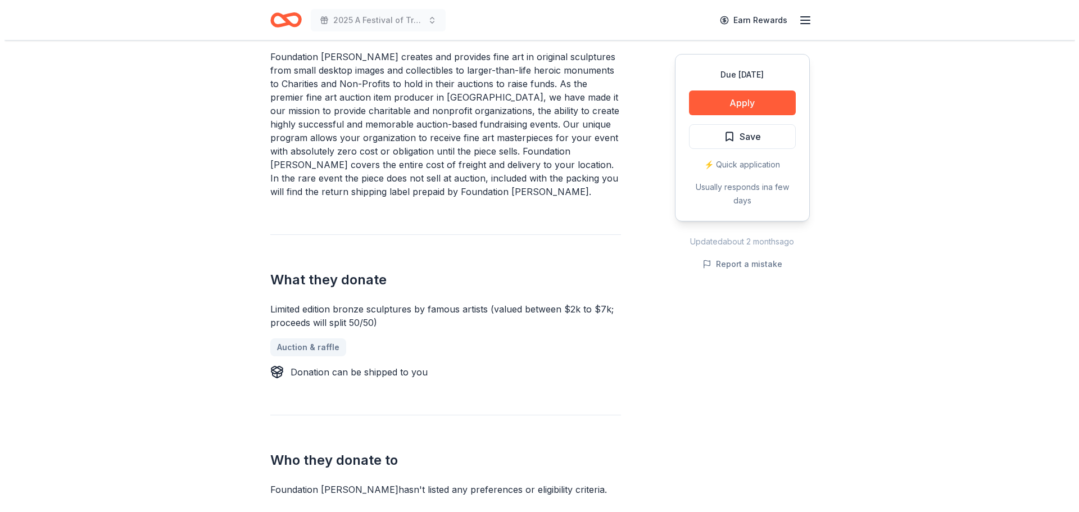
scroll to position [337, 0]
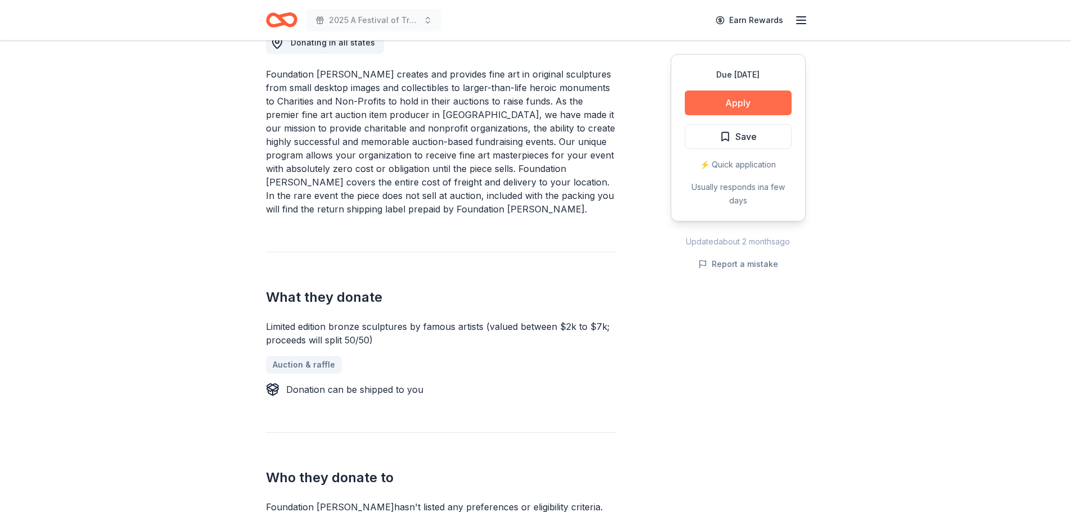
click at [698, 103] on button "Apply" at bounding box center [738, 103] width 107 height 25
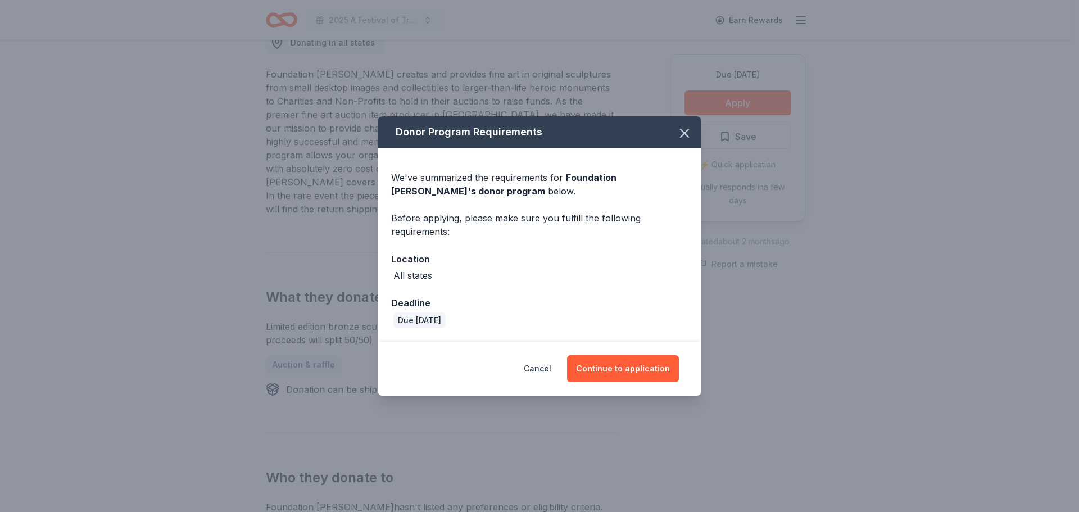
click at [576, 179] on span "Foundation Michelangelo 's donor program" at bounding box center [503, 184] width 225 height 25
click at [594, 365] on button "Continue to application" at bounding box center [623, 368] width 112 height 27
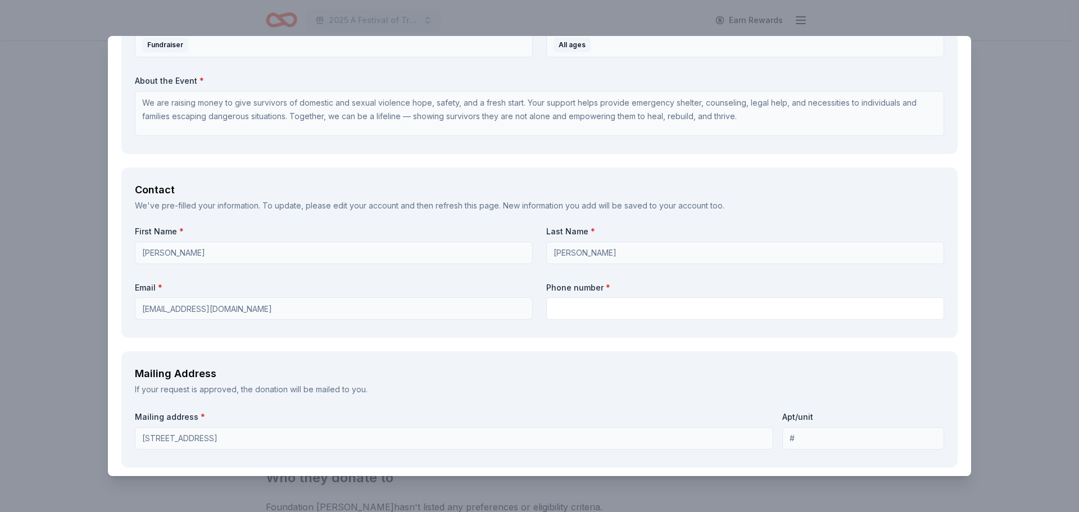
scroll to position [618, 0]
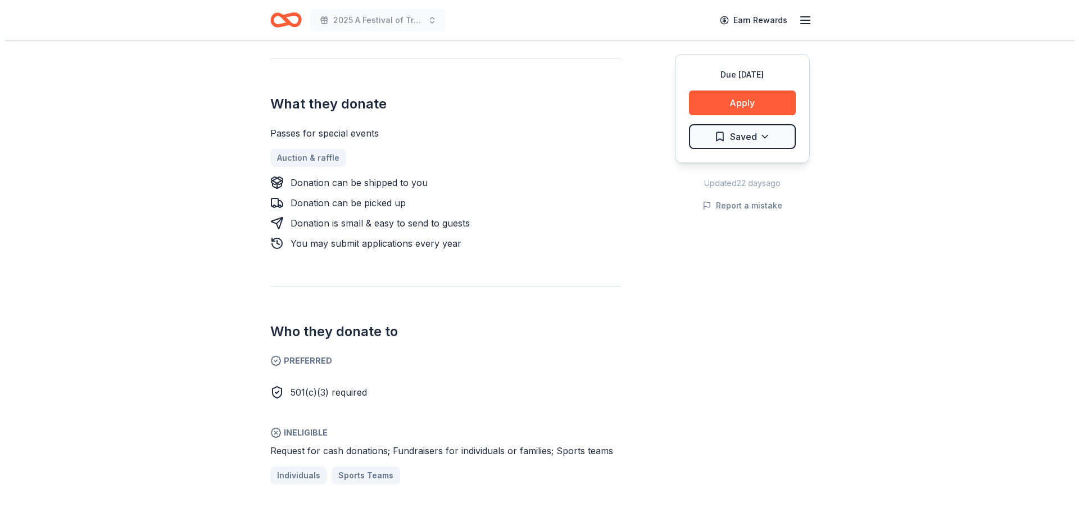
scroll to position [337, 0]
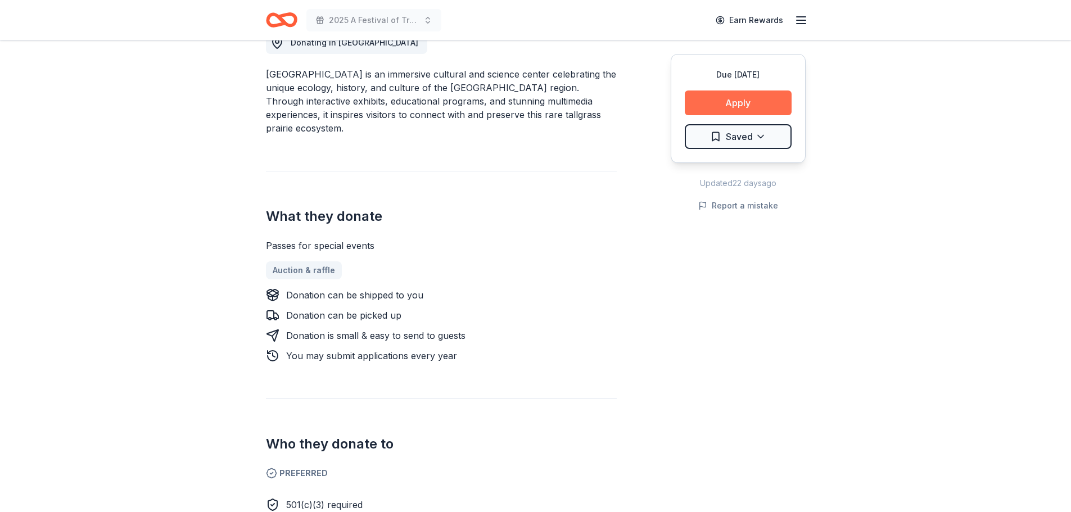
click at [744, 102] on button "Apply" at bounding box center [738, 103] width 107 height 25
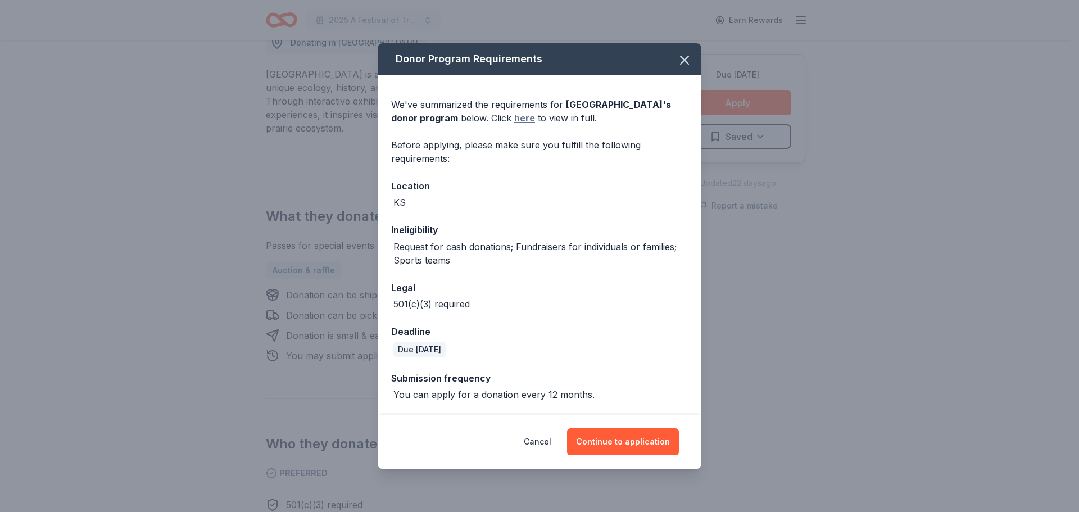
click at [535, 117] on link "here" at bounding box center [524, 117] width 21 height 13
click at [594, 444] on button "Continue to application" at bounding box center [623, 441] width 112 height 27
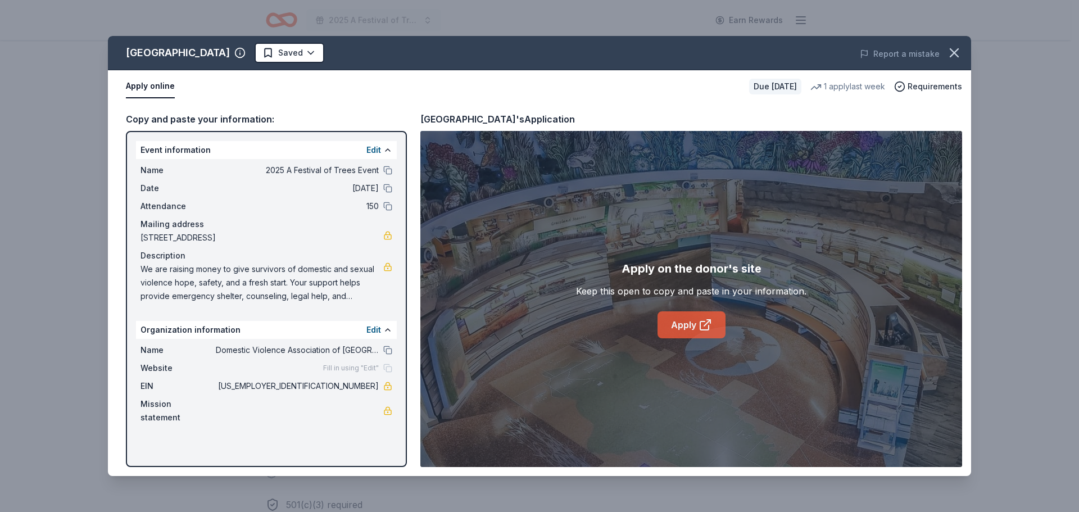
click at [682, 326] on link "Apply" at bounding box center [692, 324] width 68 height 27
